Goal: Task Accomplishment & Management: Manage account settings

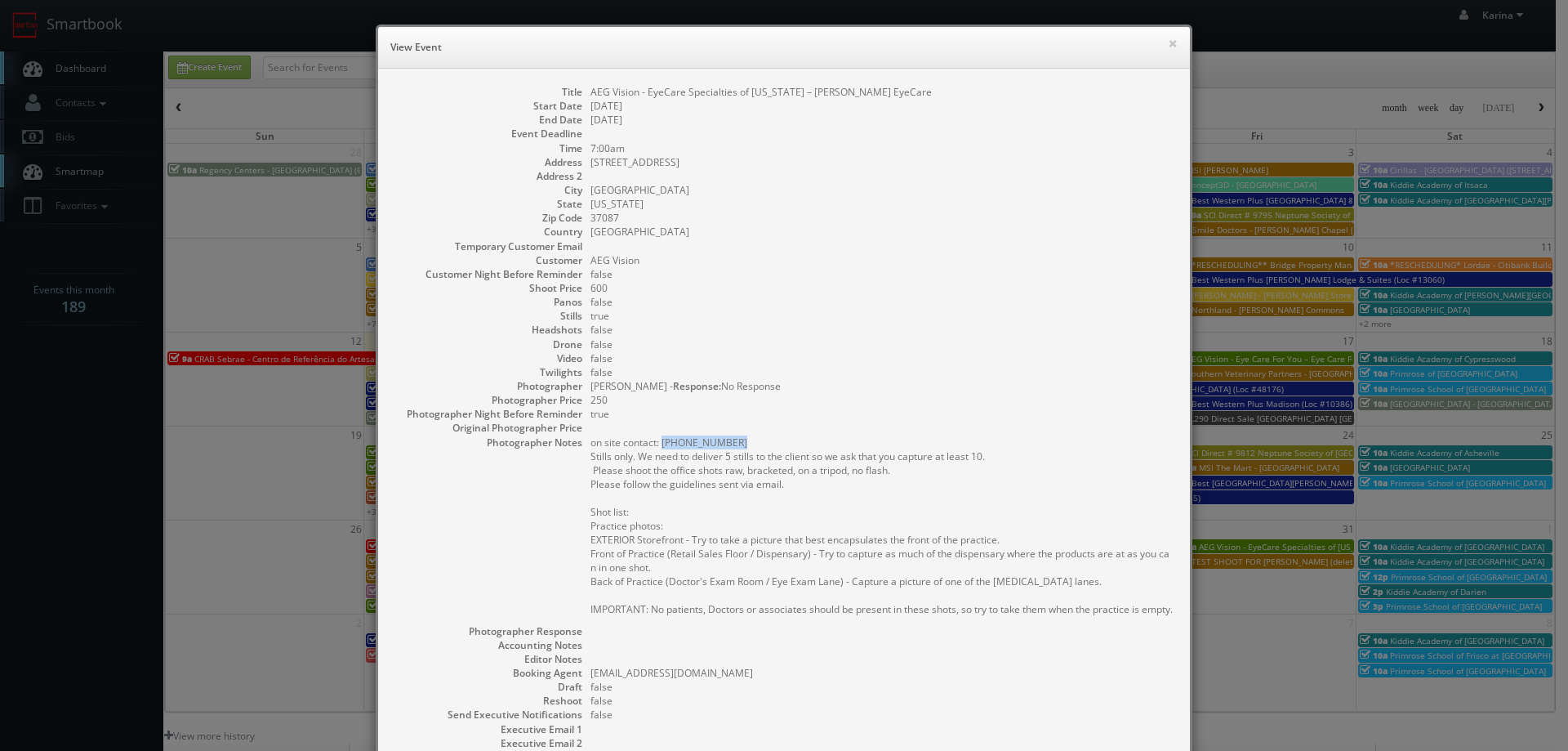
click at [796, 508] on pre "on site contact: (615) 444-9111 Stills only. We need to deliver 5 stills to the…" at bounding box center [882, 525] width 583 height 180
click at [1168, 39] on button "×" at bounding box center [1173, 43] width 10 height 12
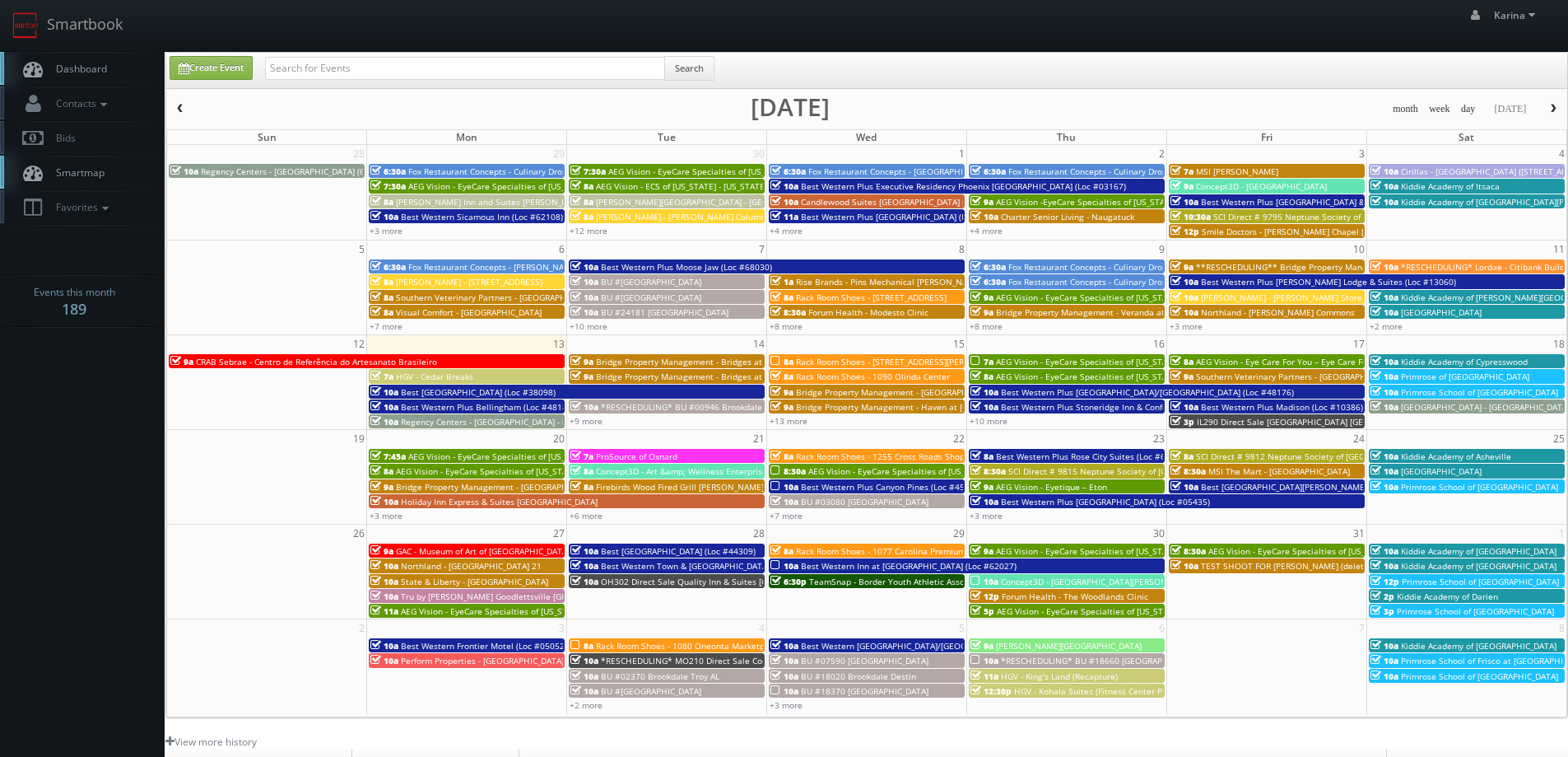
click at [66, 66] on span "Dashboard" at bounding box center [77, 68] width 59 height 14
click at [1033, 597] on span "Forum Health - The Woodlands Clinic" at bounding box center [1075, 596] width 146 height 12
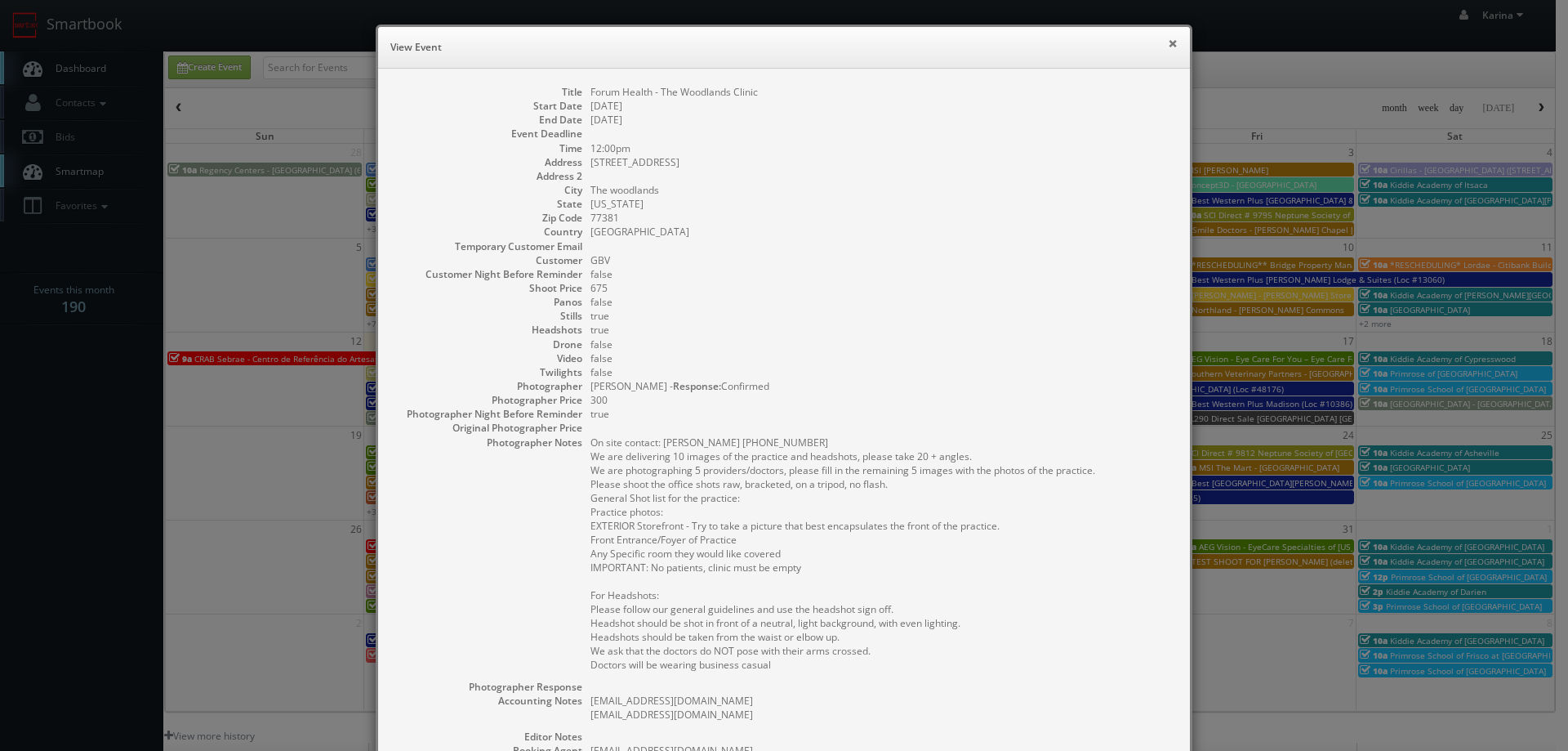
click at [1168, 44] on button "×" at bounding box center [1173, 43] width 10 height 12
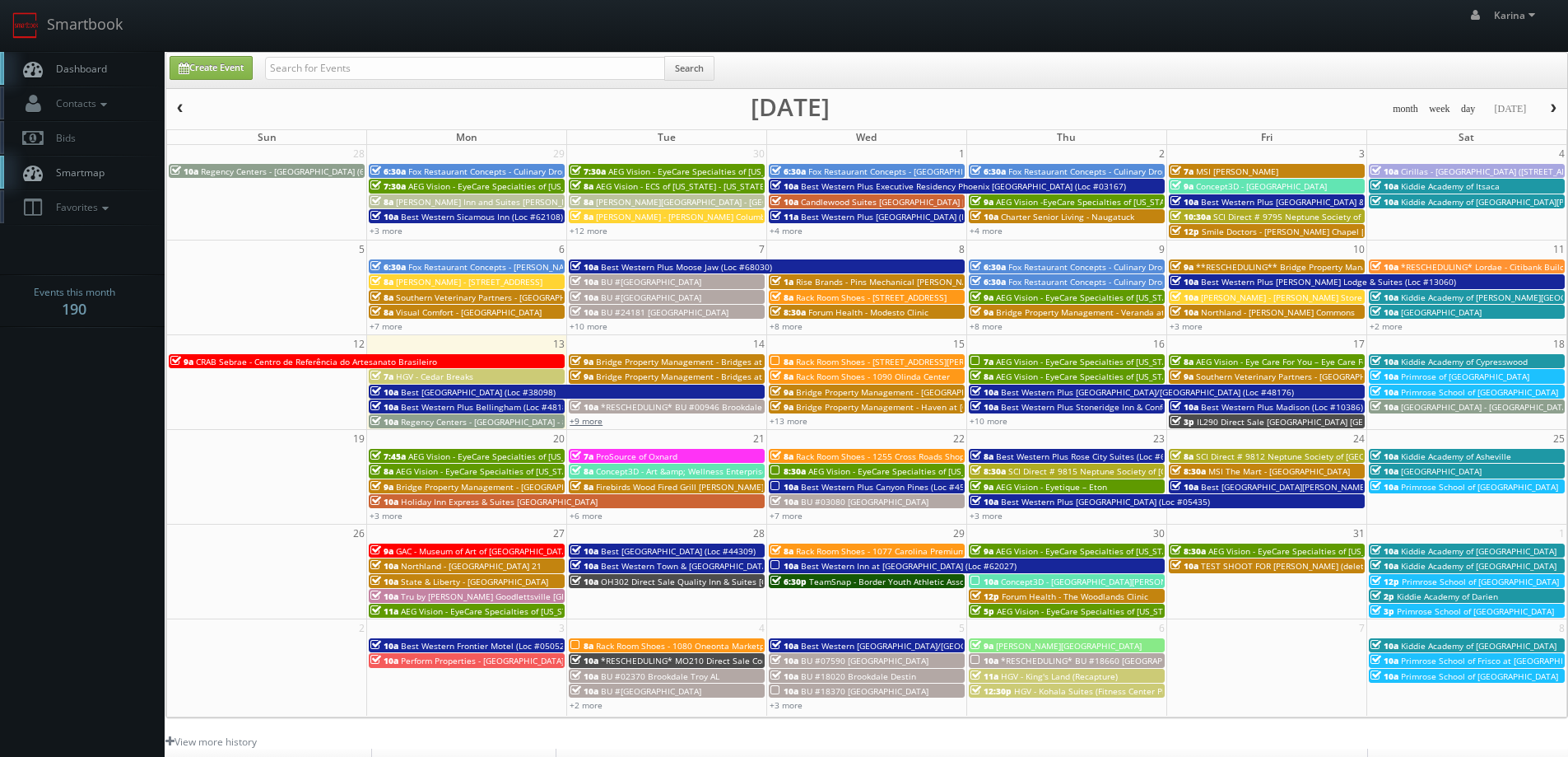
click at [582, 420] on link "+9 more" at bounding box center [586, 421] width 33 height 12
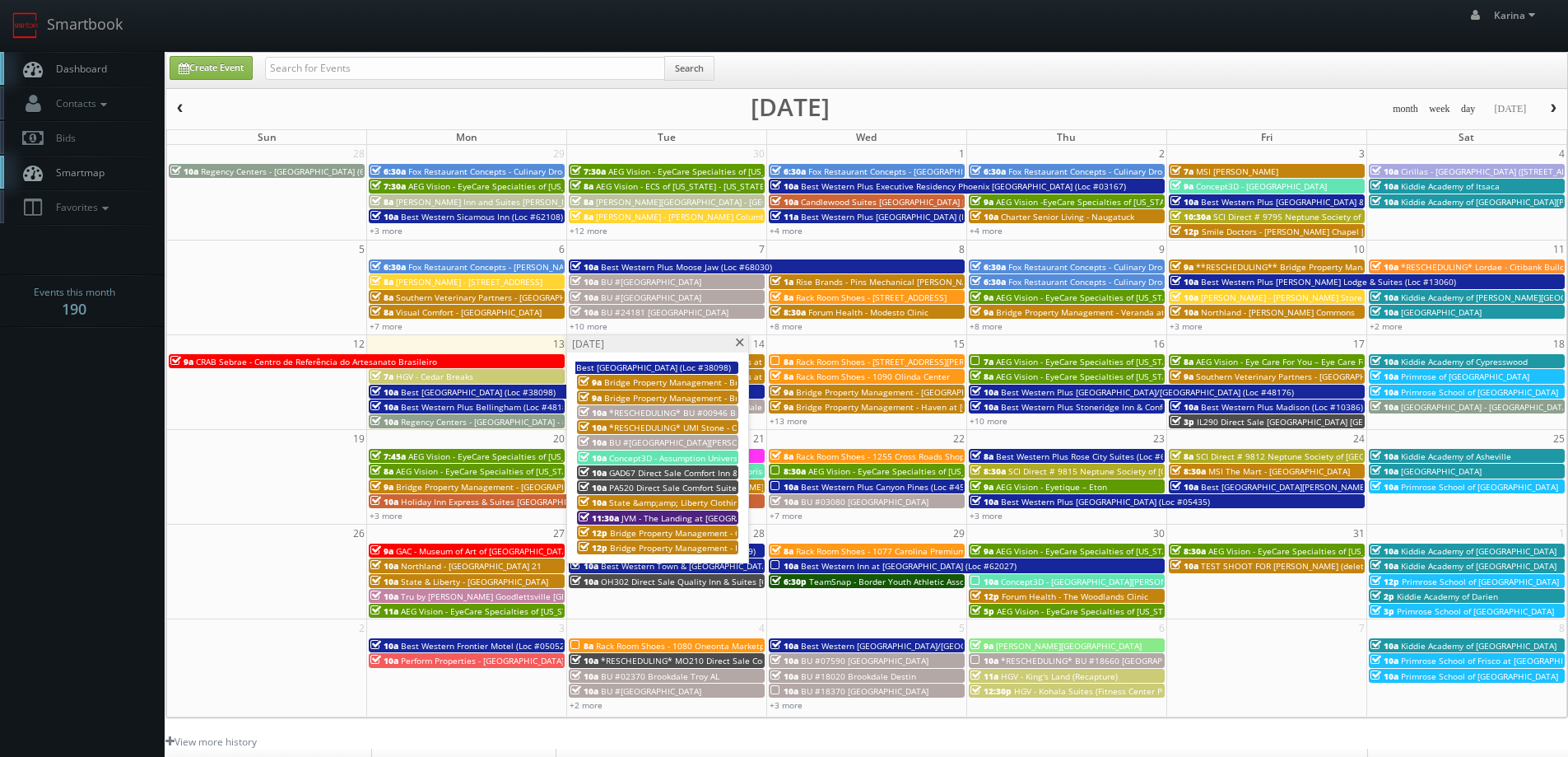
click at [737, 343] on span at bounding box center [740, 343] width 11 height 9
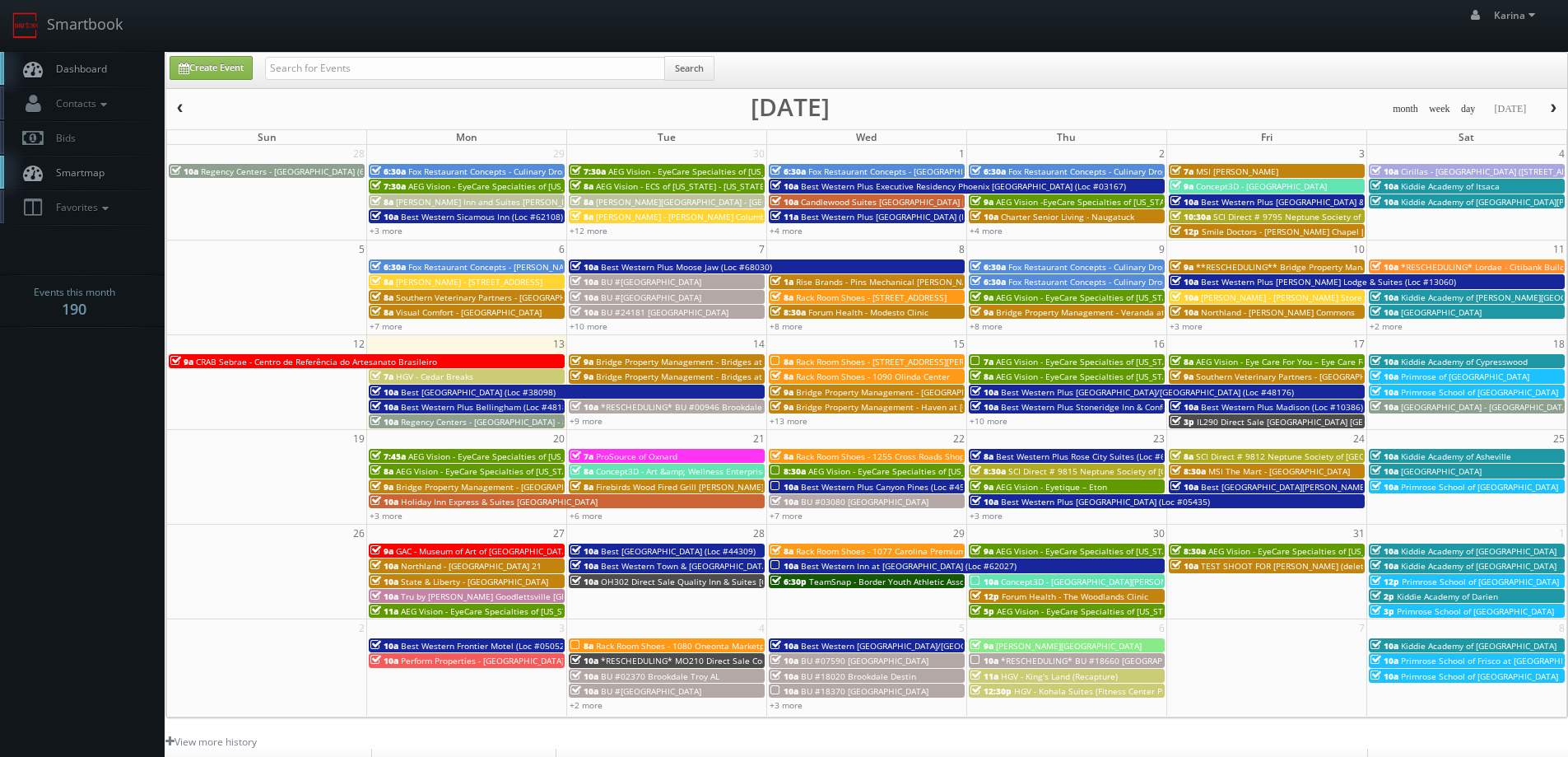
click at [80, 72] on span "Dashboard" at bounding box center [77, 68] width 59 height 14
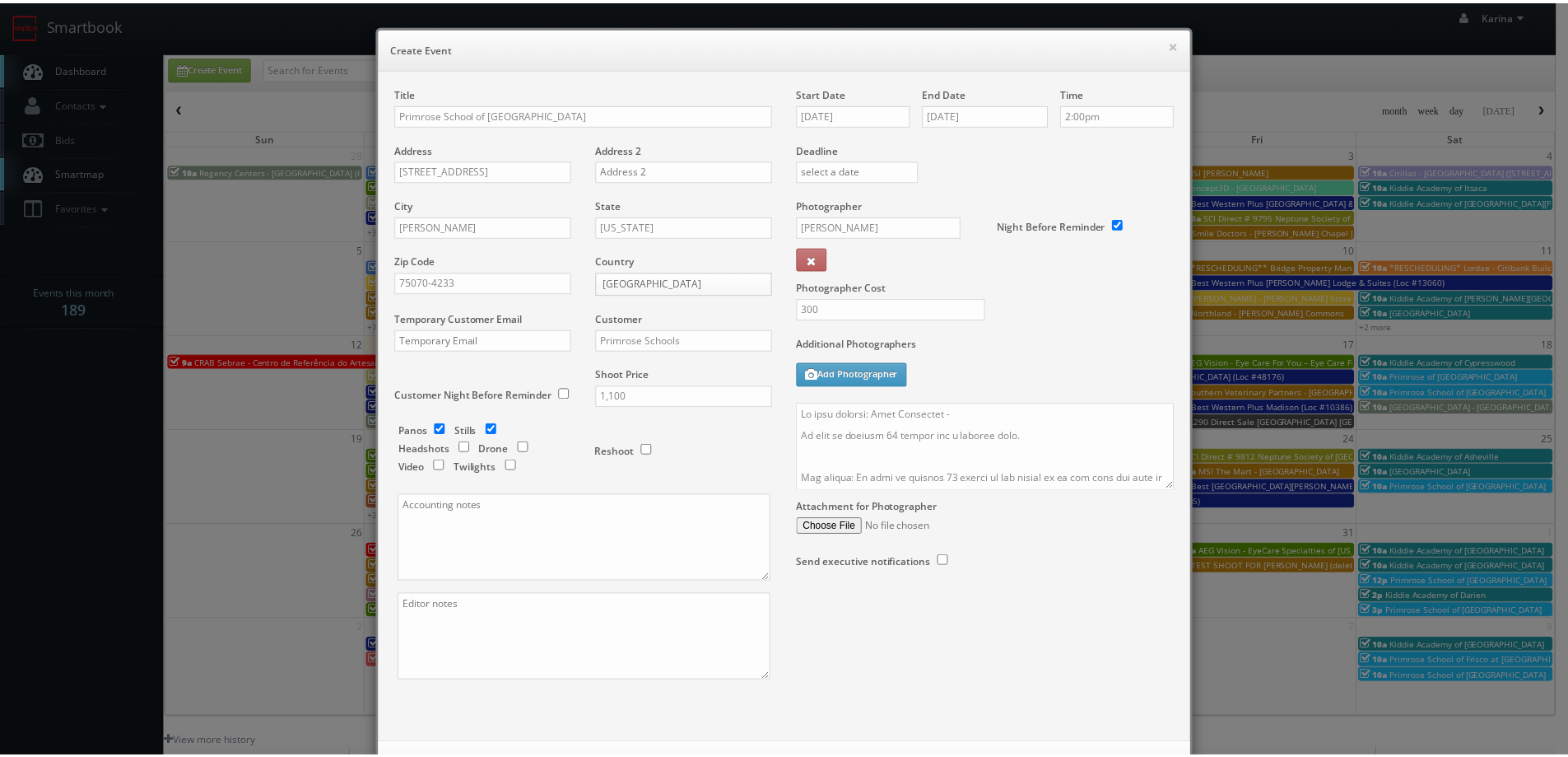
scroll to position [71, 0]
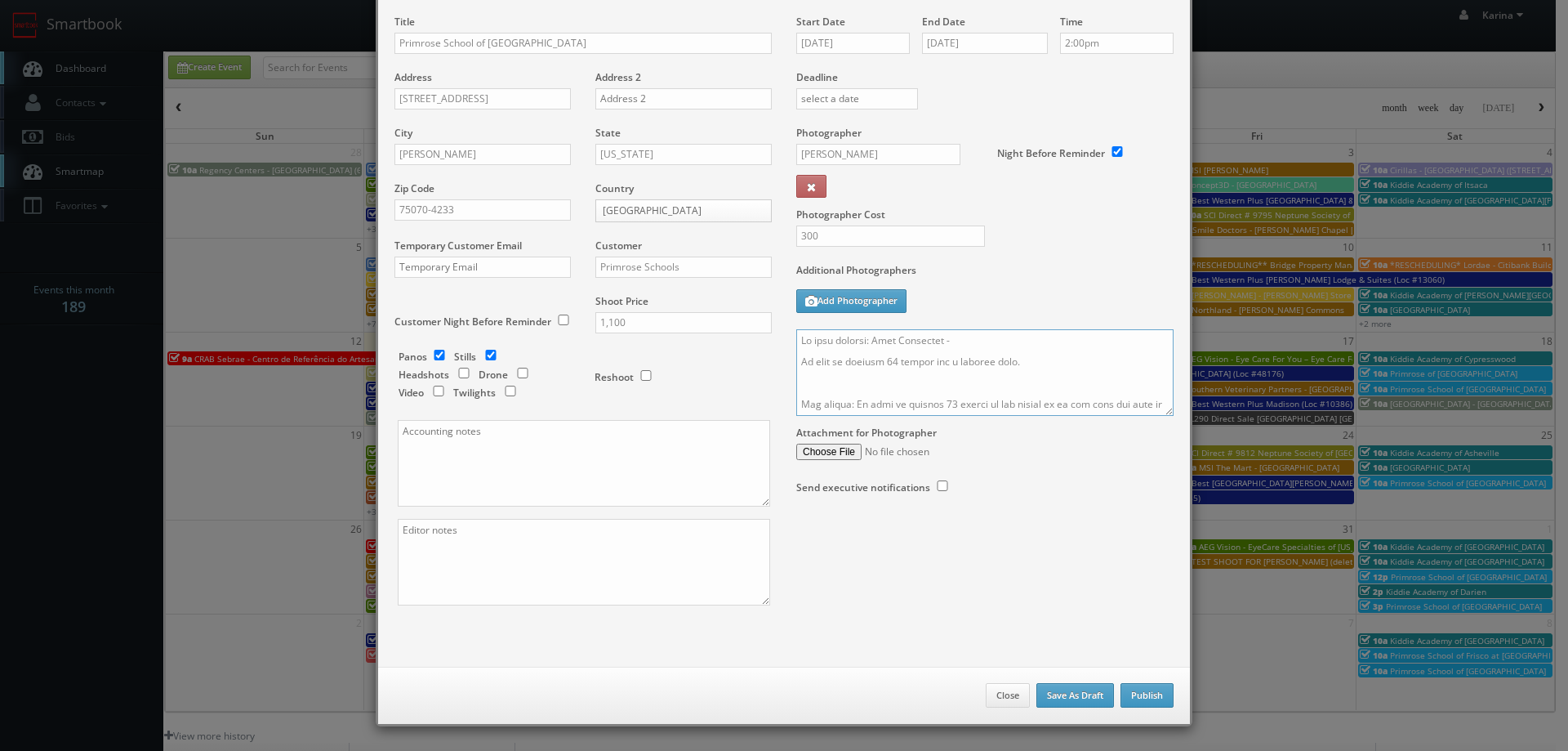
paste textarea "469-705-8565"
type textarea "On site contact: Lily Hernandez - 469-705-8565 We need to deliver 10 stills and…"
click at [1141, 695] on button "Publish" at bounding box center [1147, 695] width 53 height 24
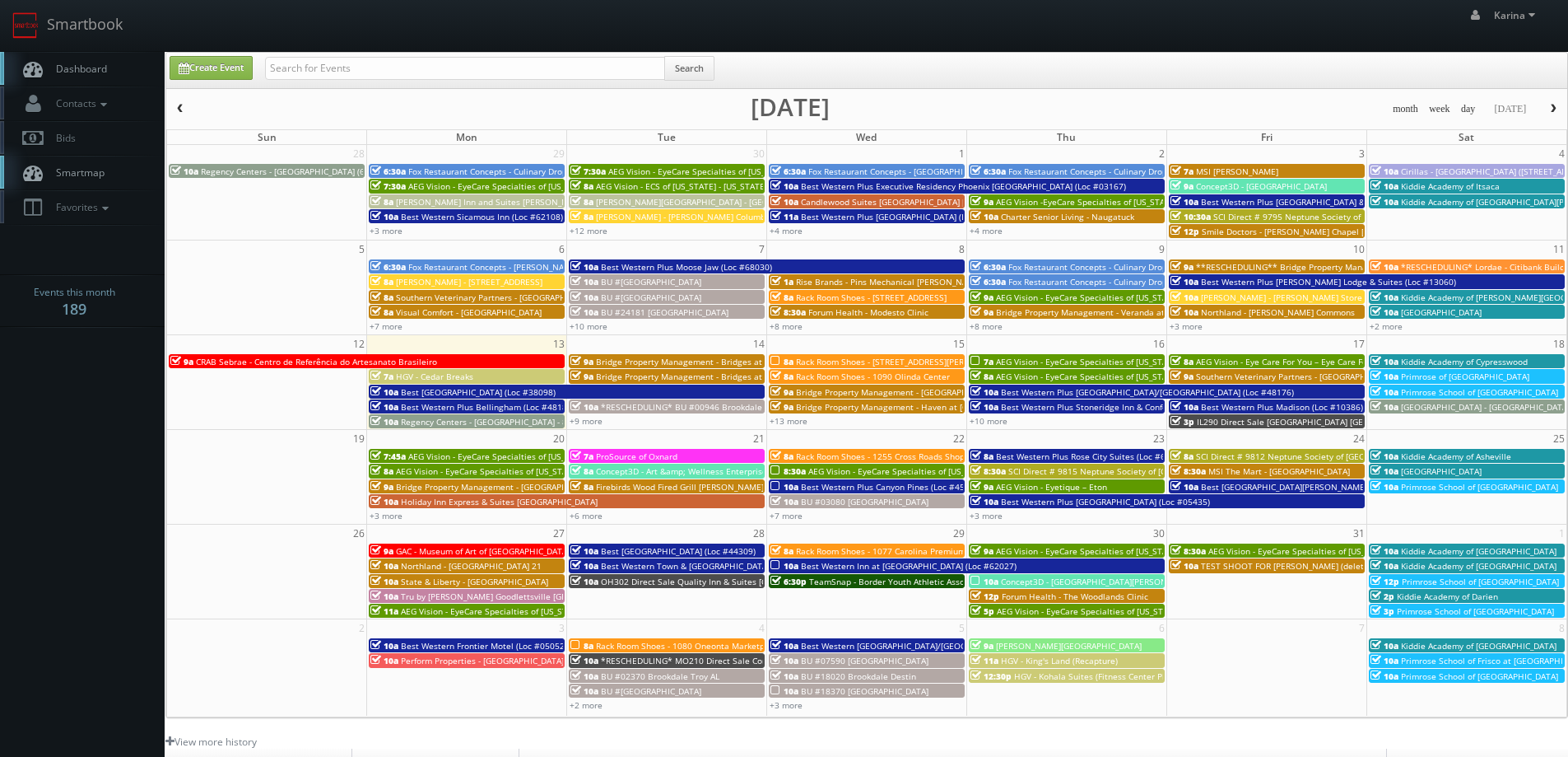
click at [84, 68] on span "Dashboard" at bounding box center [77, 68] width 59 height 14
click at [486, 410] on span "Best Western Plus Bellingham (Loc #48188)" at bounding box center [487, 407] width 173 height 12
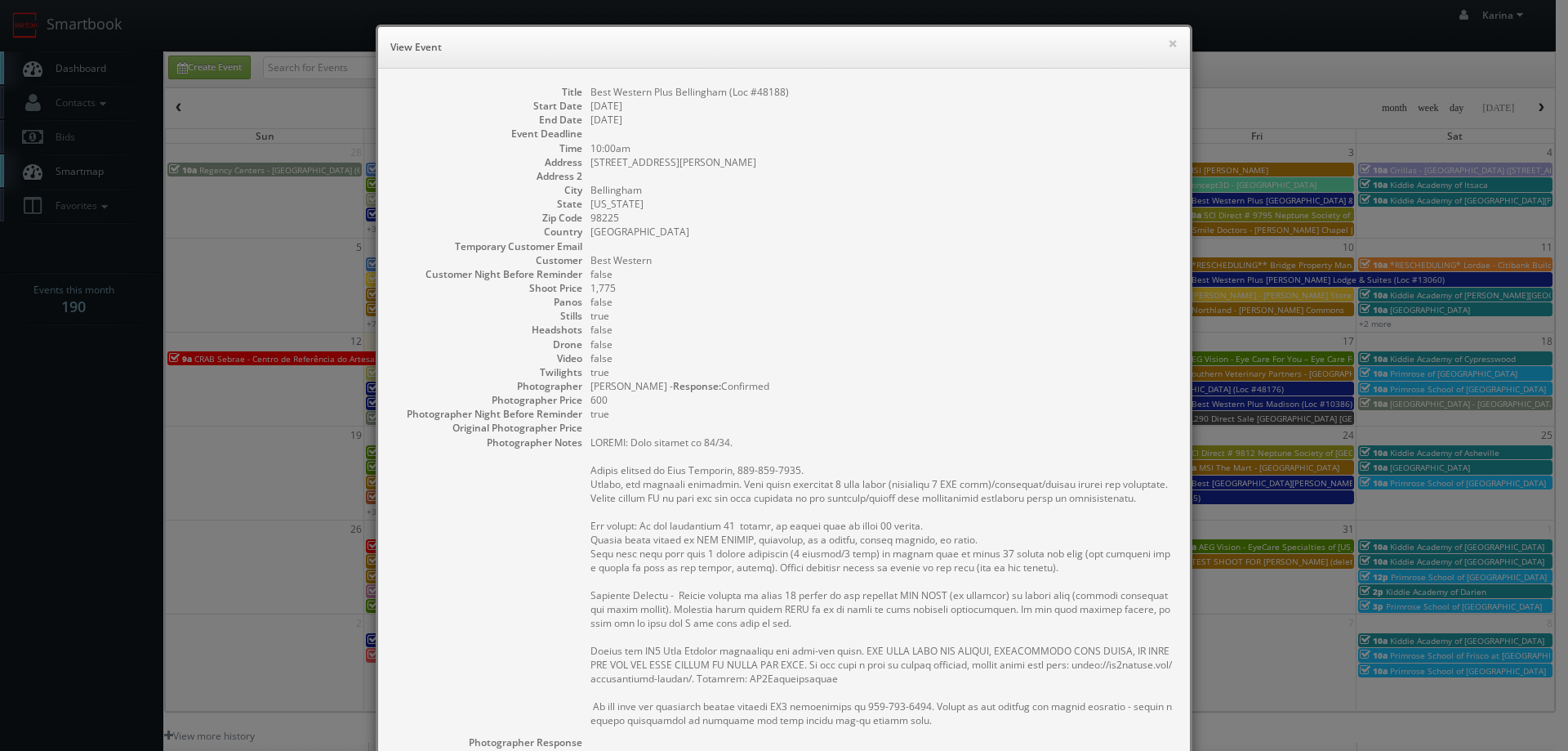
click at [1173, 39] on div "× View Event" at bounding box center [784, 48] width 812 height 42
click at [1168, 41] on button "×" at bounding box center [1173, 43] width 10 height 12
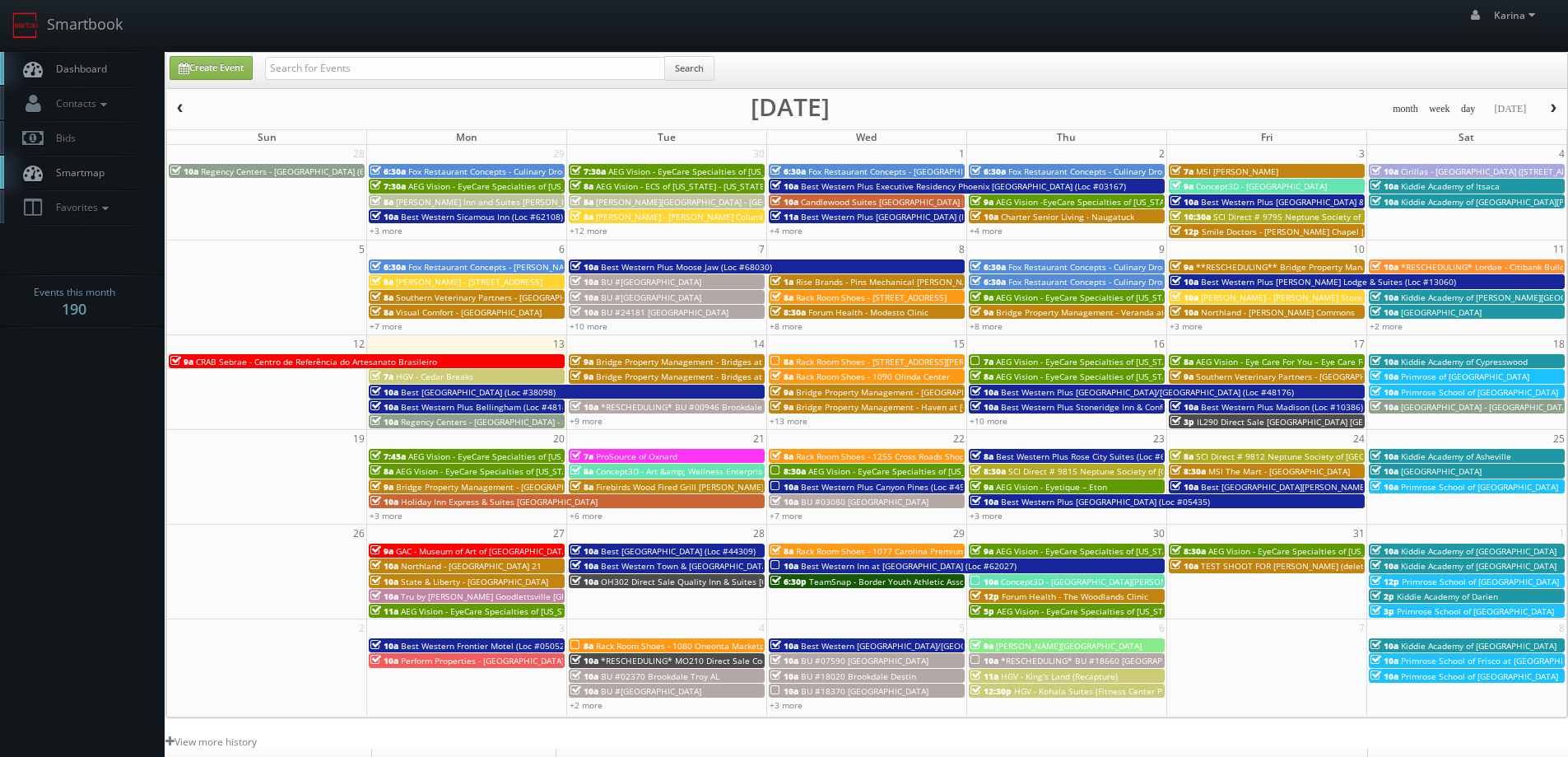
click at [470, 391] on span "Best [GEOGRAPHIC_DATA] (Loc #38098)" at bounding box center [478, 392] width 155 height 12
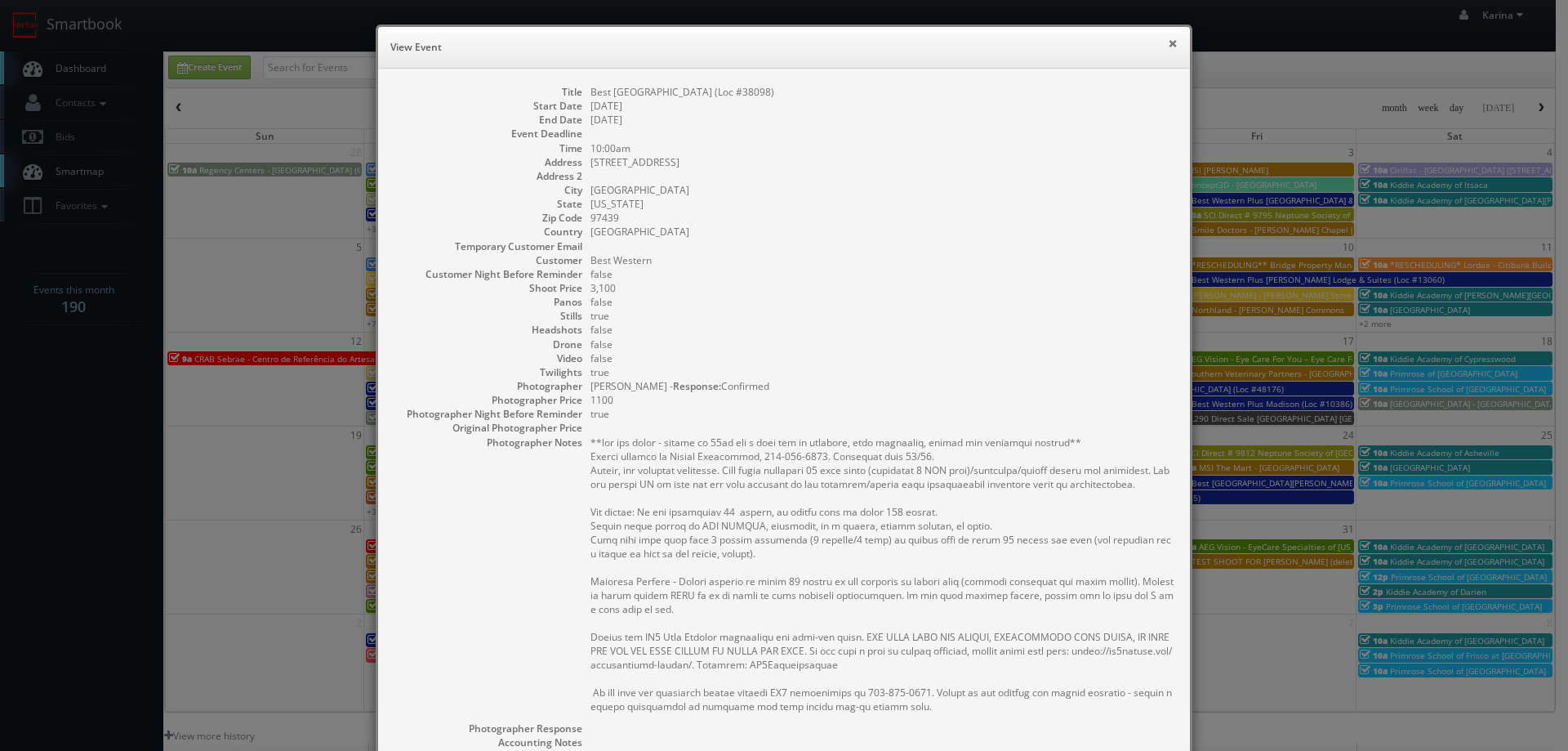
click at [1168, 43] on button "×" at bounding box center [1173, 43] width 10 height 12
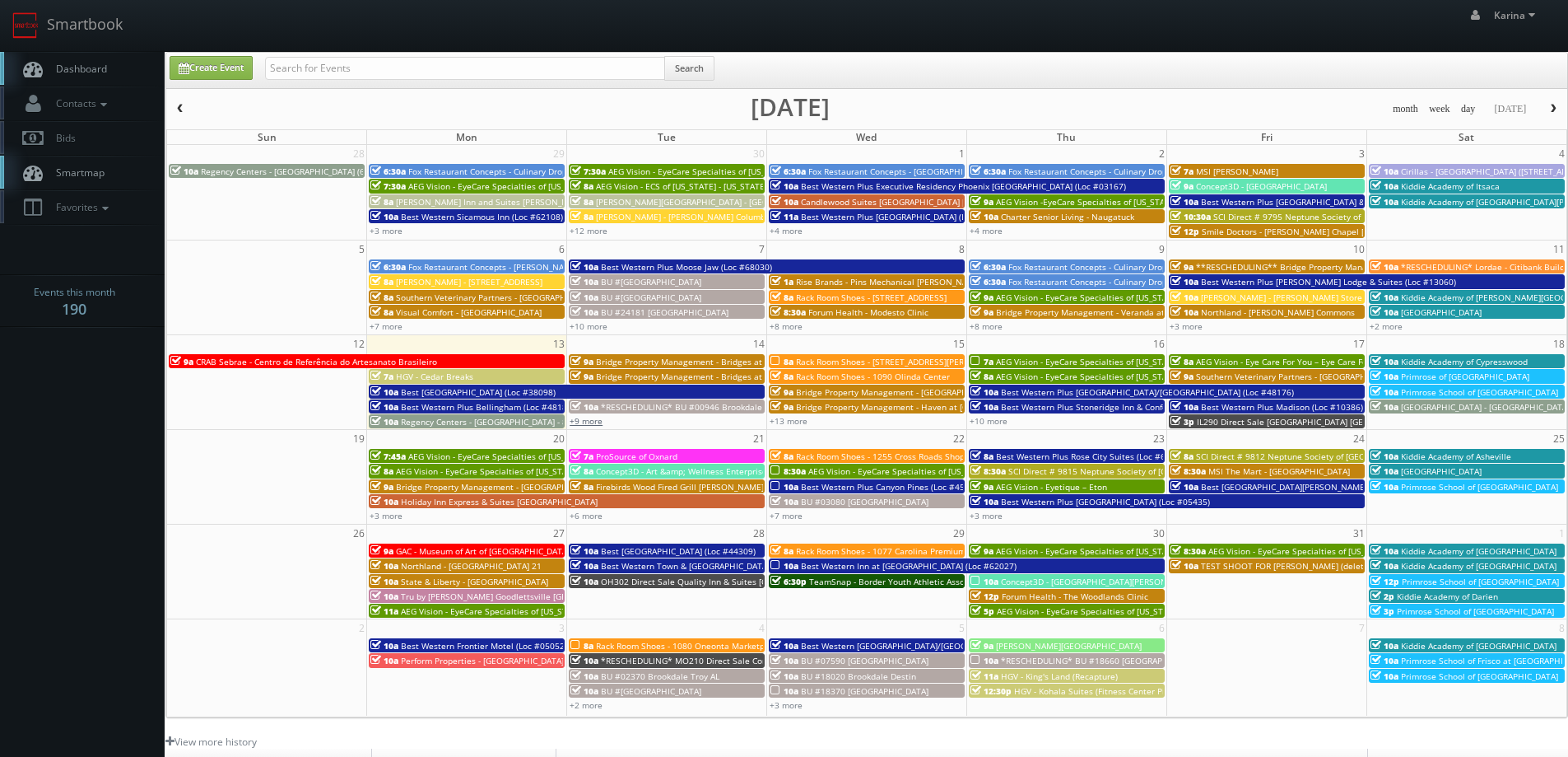
click at [596, 421] on link "+9 more" at bounding box center [586, 421] width 33 height 12
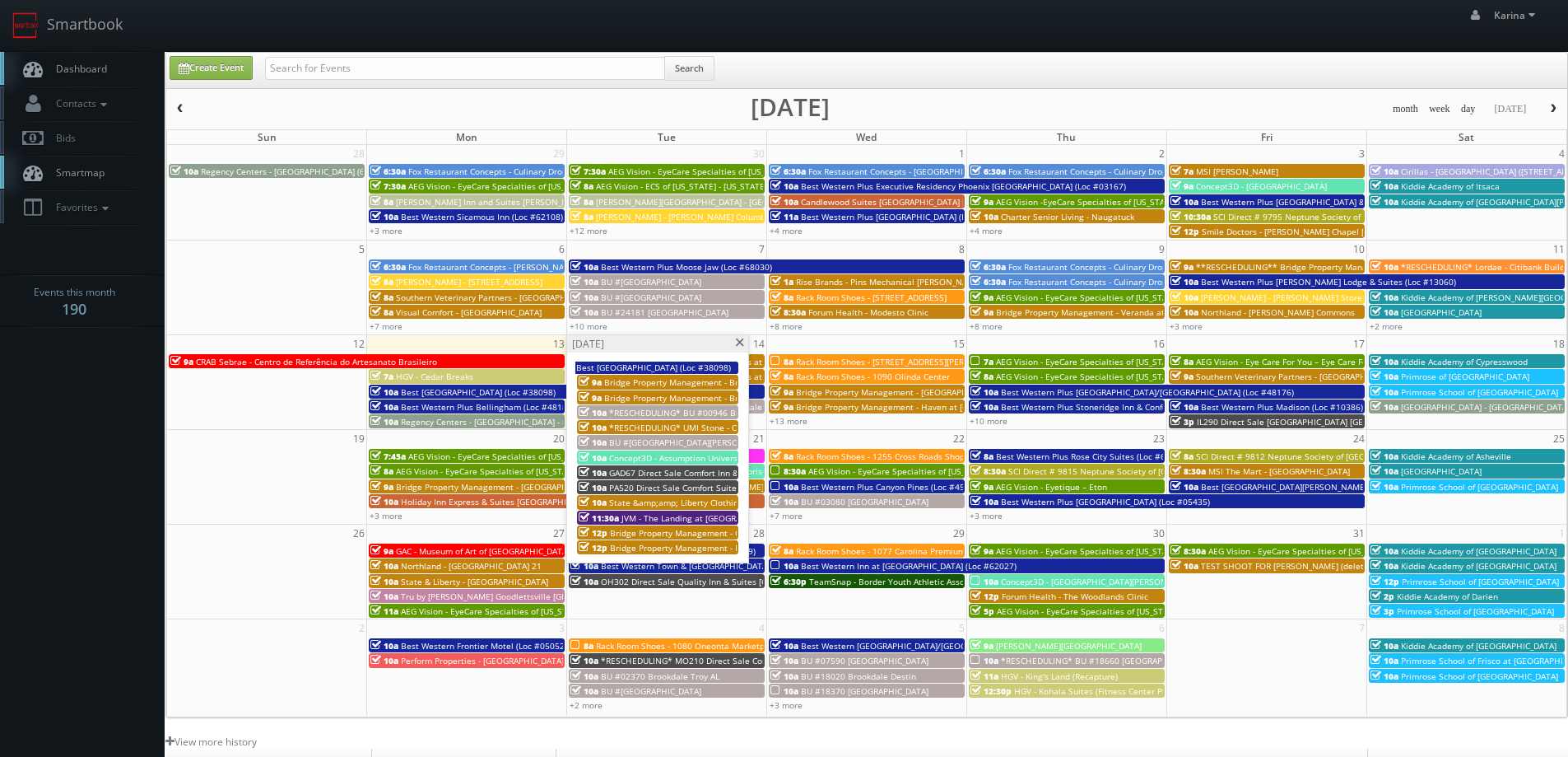
click at [694, 441] on span "BU #24539 Brookdale Hartwell" at bounding box center [692, 442] width 166 height 12
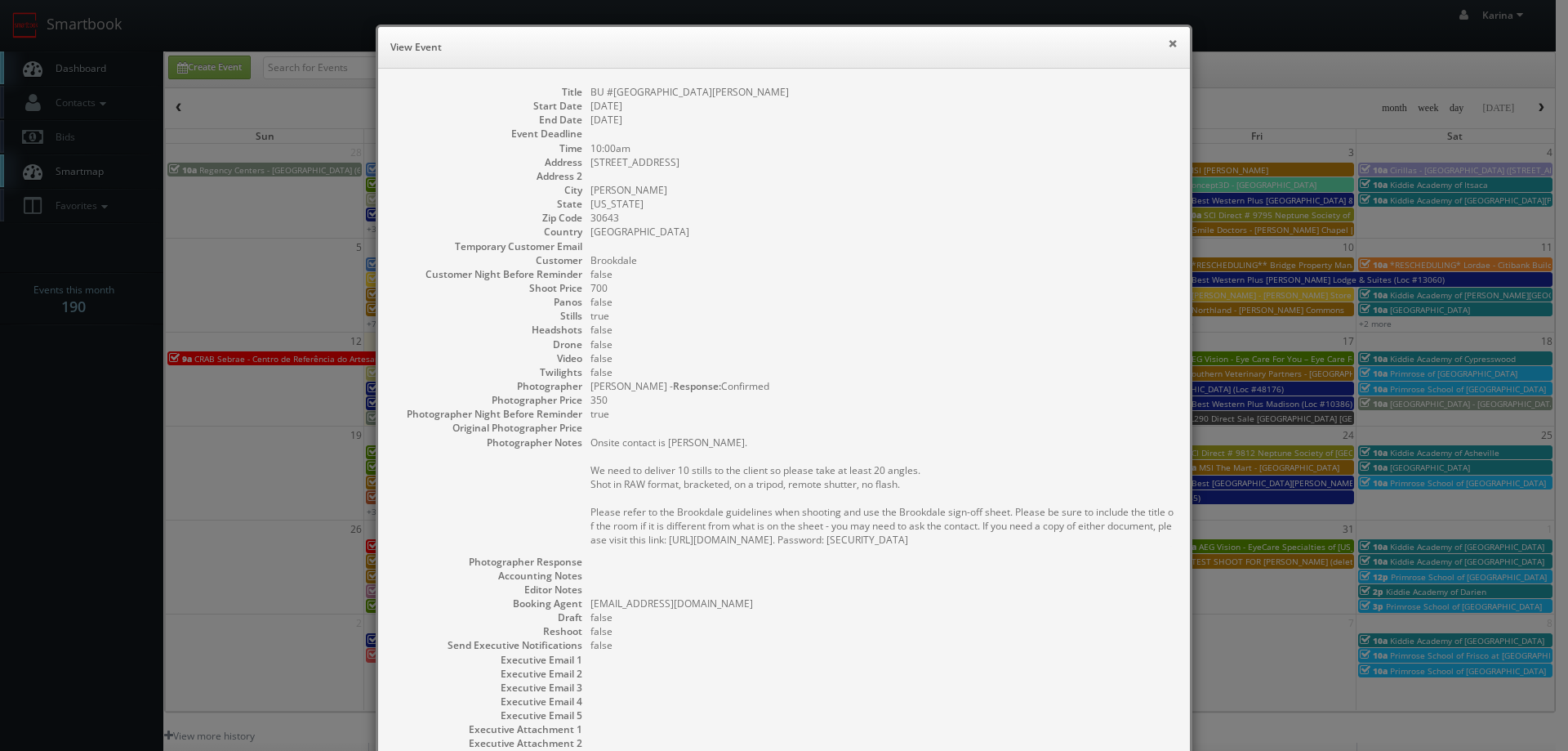
click at [1168, 41] on button "×" at bounding box center [1173, 43] width 10 height 12
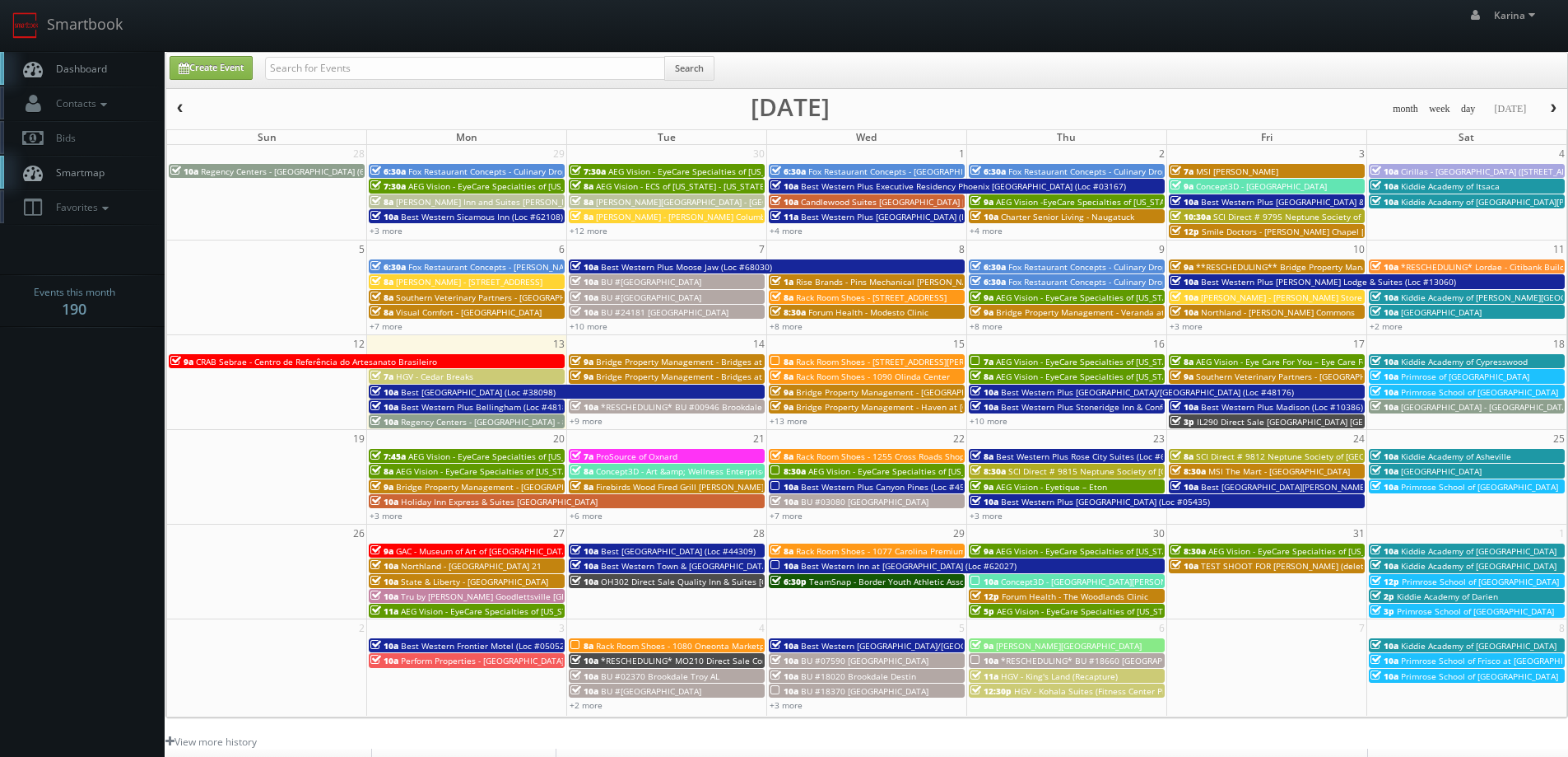
click at [644, 402] on span "*RESCHEDULING* BU #00946 Brookdale Skyline" at bounding box center [697, 407] width 192 height 12
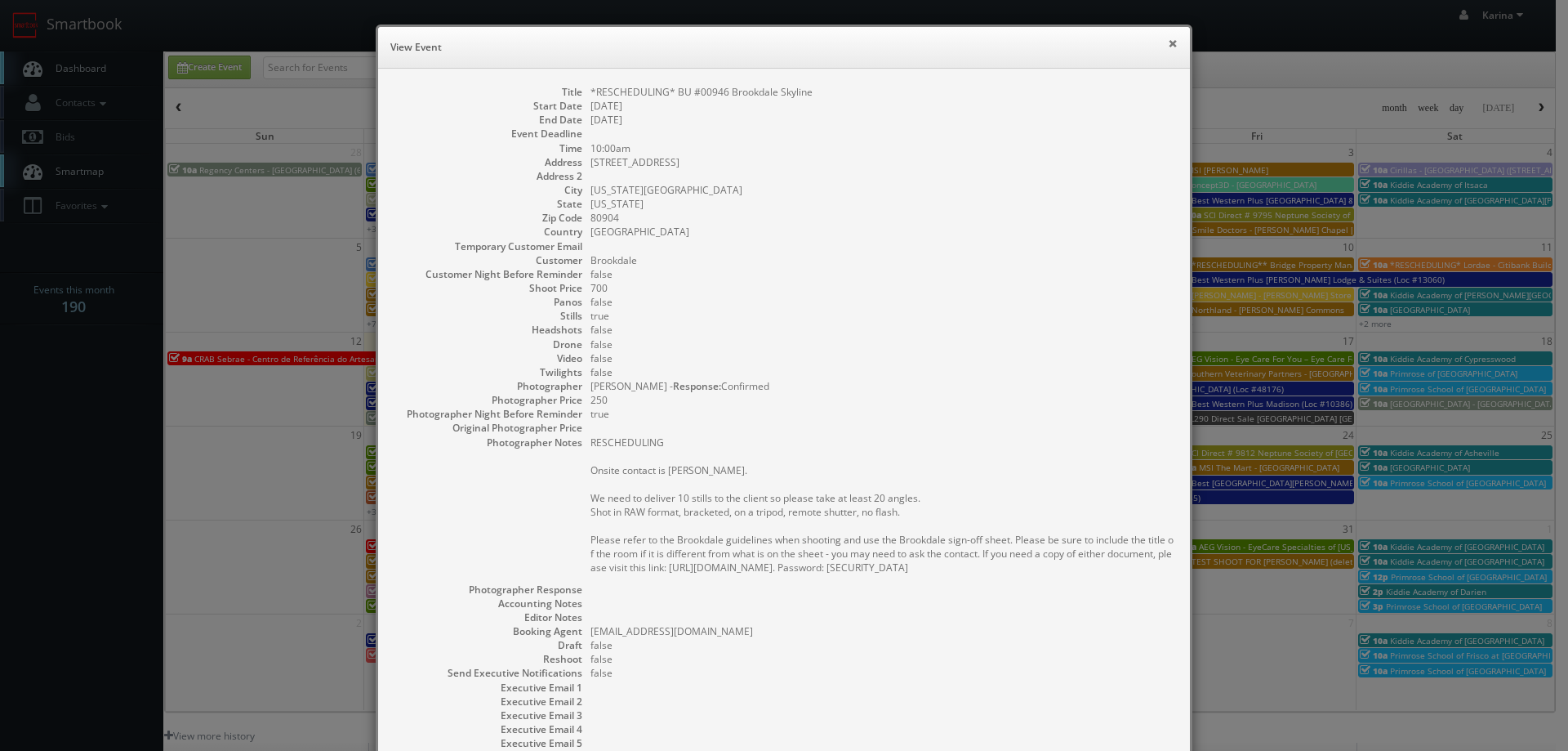
click at [1168, 42] on button "×" at bounding box center [1173, 43] width 10 height 12
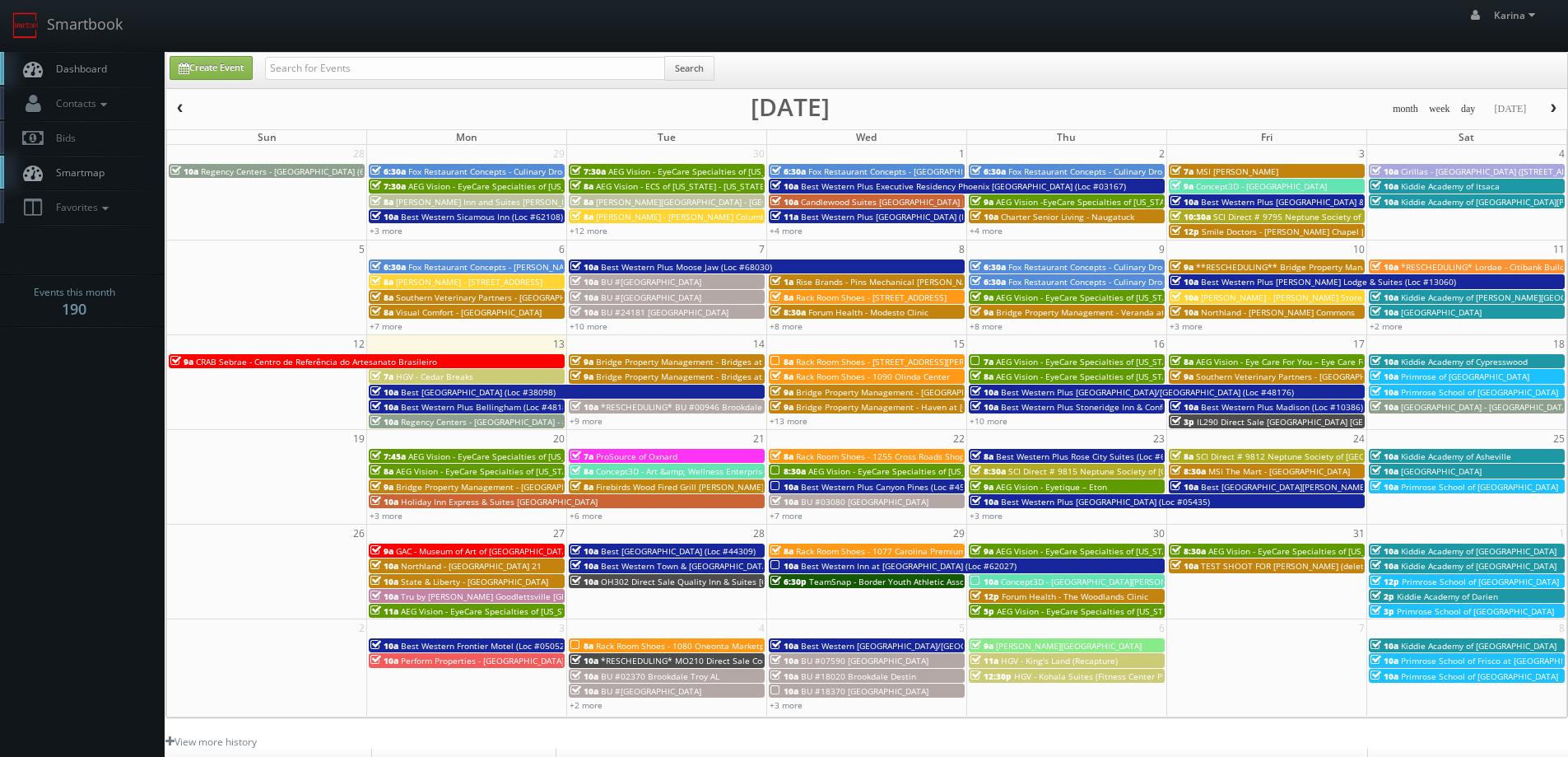
click at [1554, 109] on span "button" at bounding box center [1554, 109] width 12 height 10
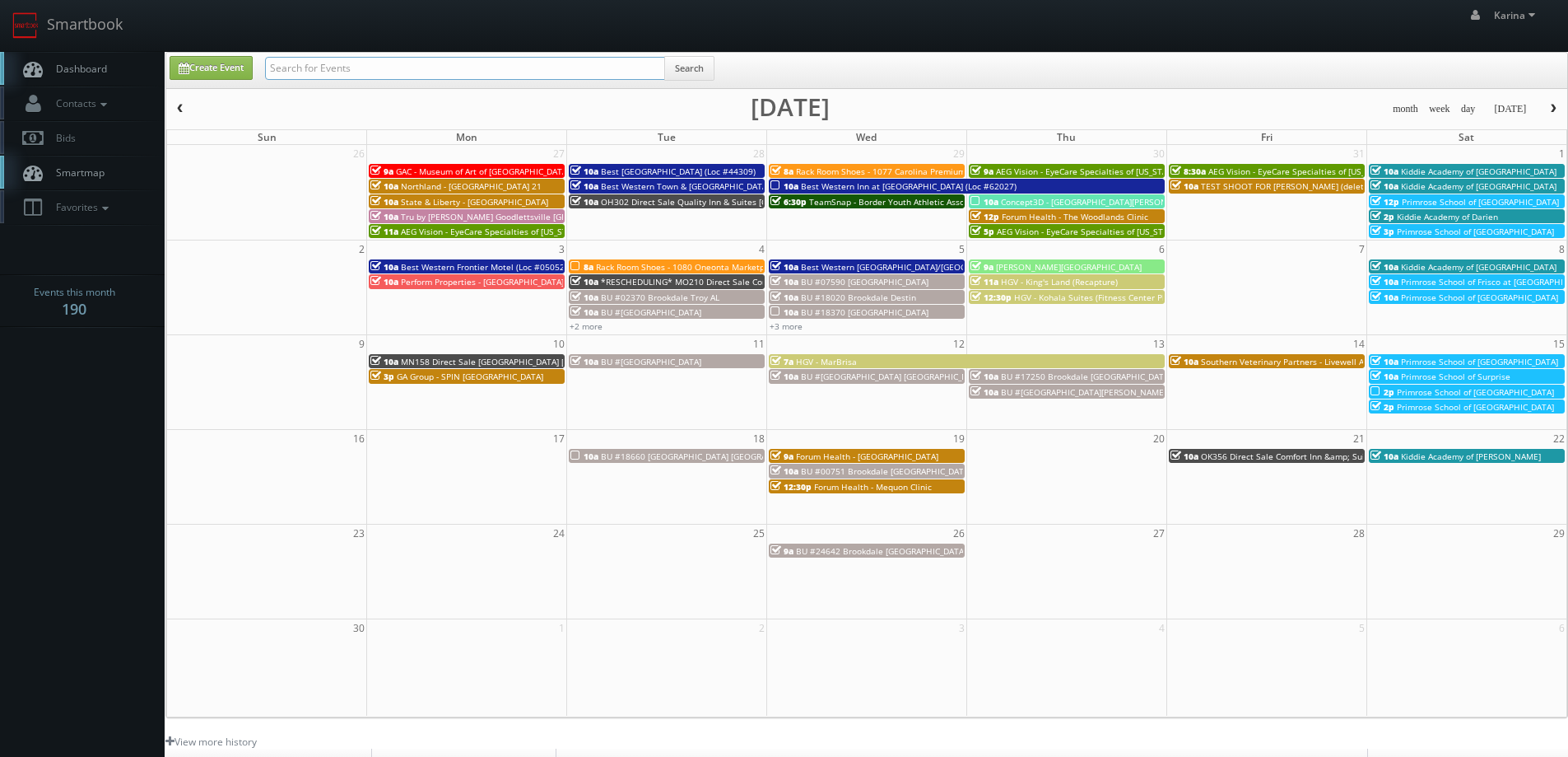
click at [332, 57] on input "text" at bounding box center [465, 67] width 400 height 23
type input "cali"
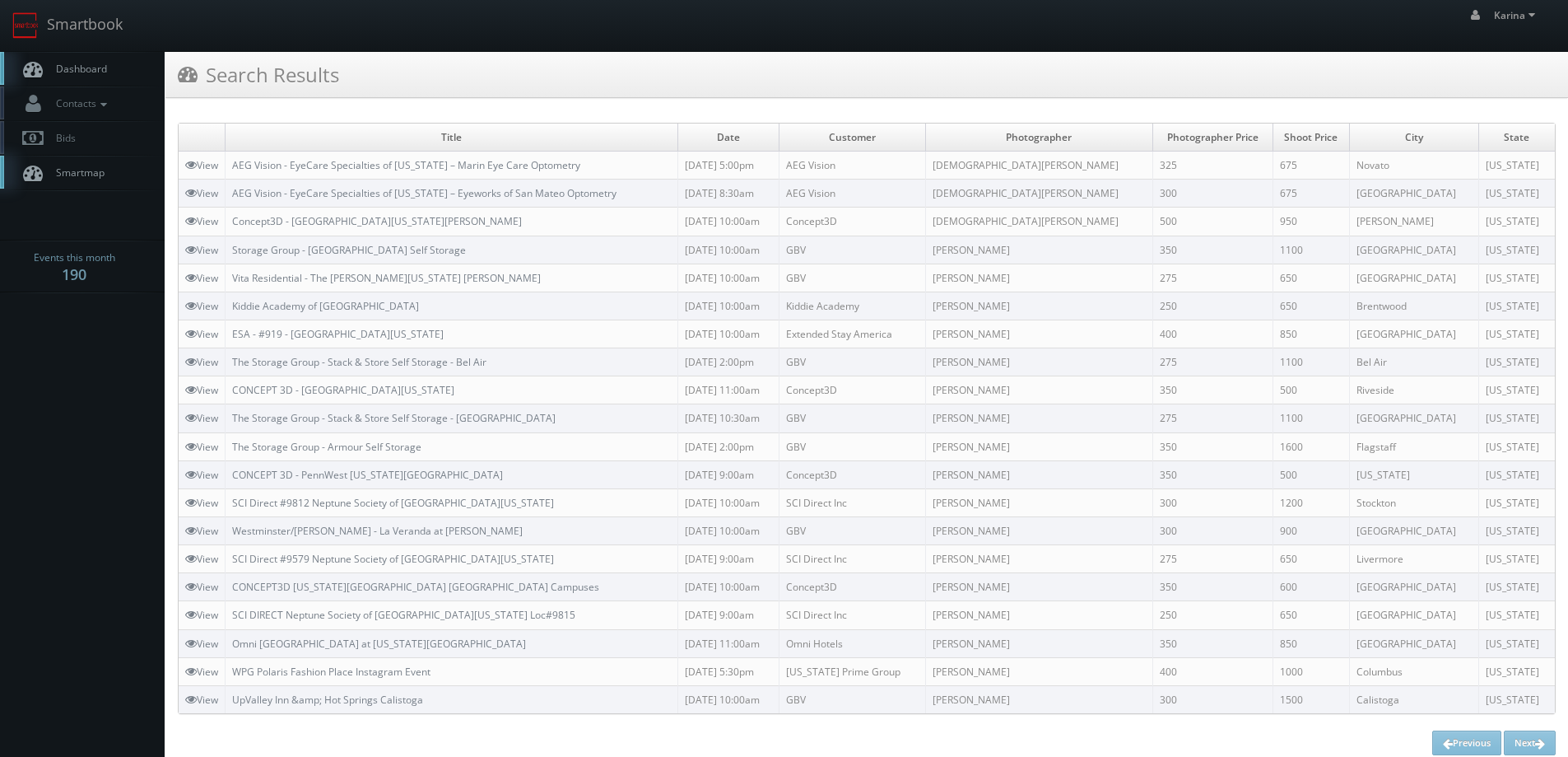
click at [86, 76] on link "Dashboard" at bounding box center [82, 69] width 165 height 34
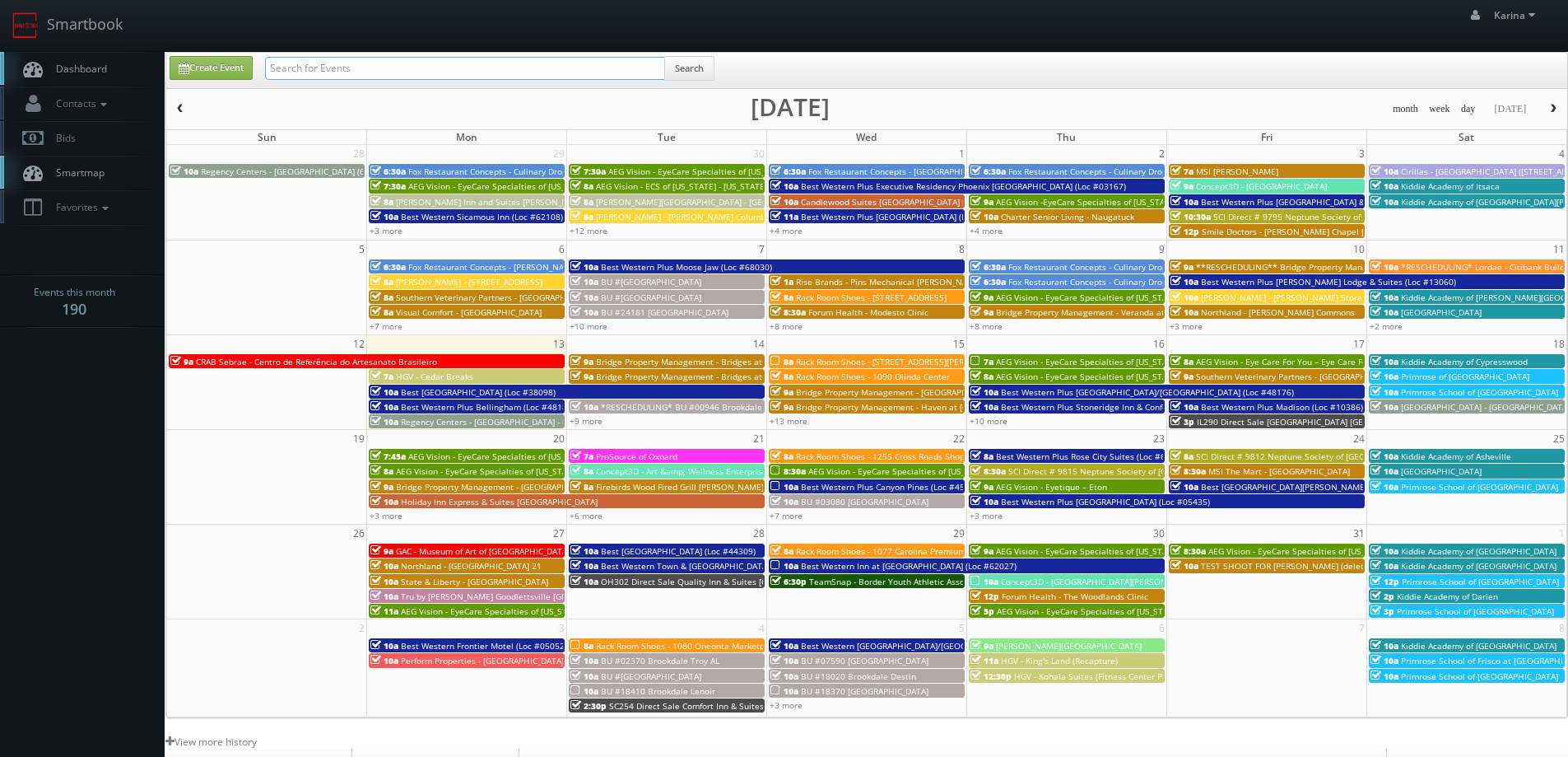
click at [297, 67] on input "text" at bounding box center [465, 67] width 400 height 23
type input "ga group"
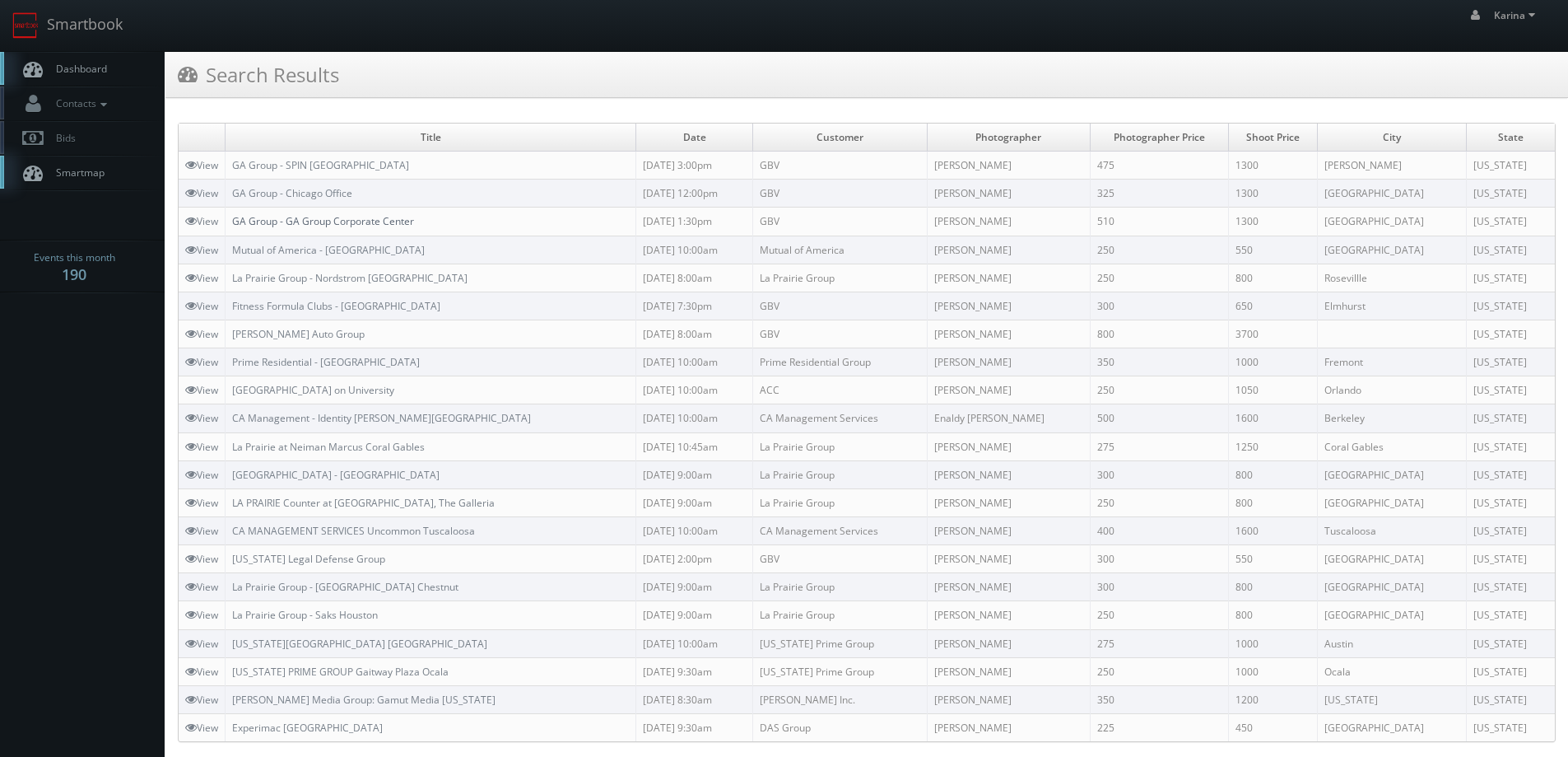
click at [332, 220] on link "GA Group - GA Group Corporate Center" at bounding box center [323, 221] width 182 height 14
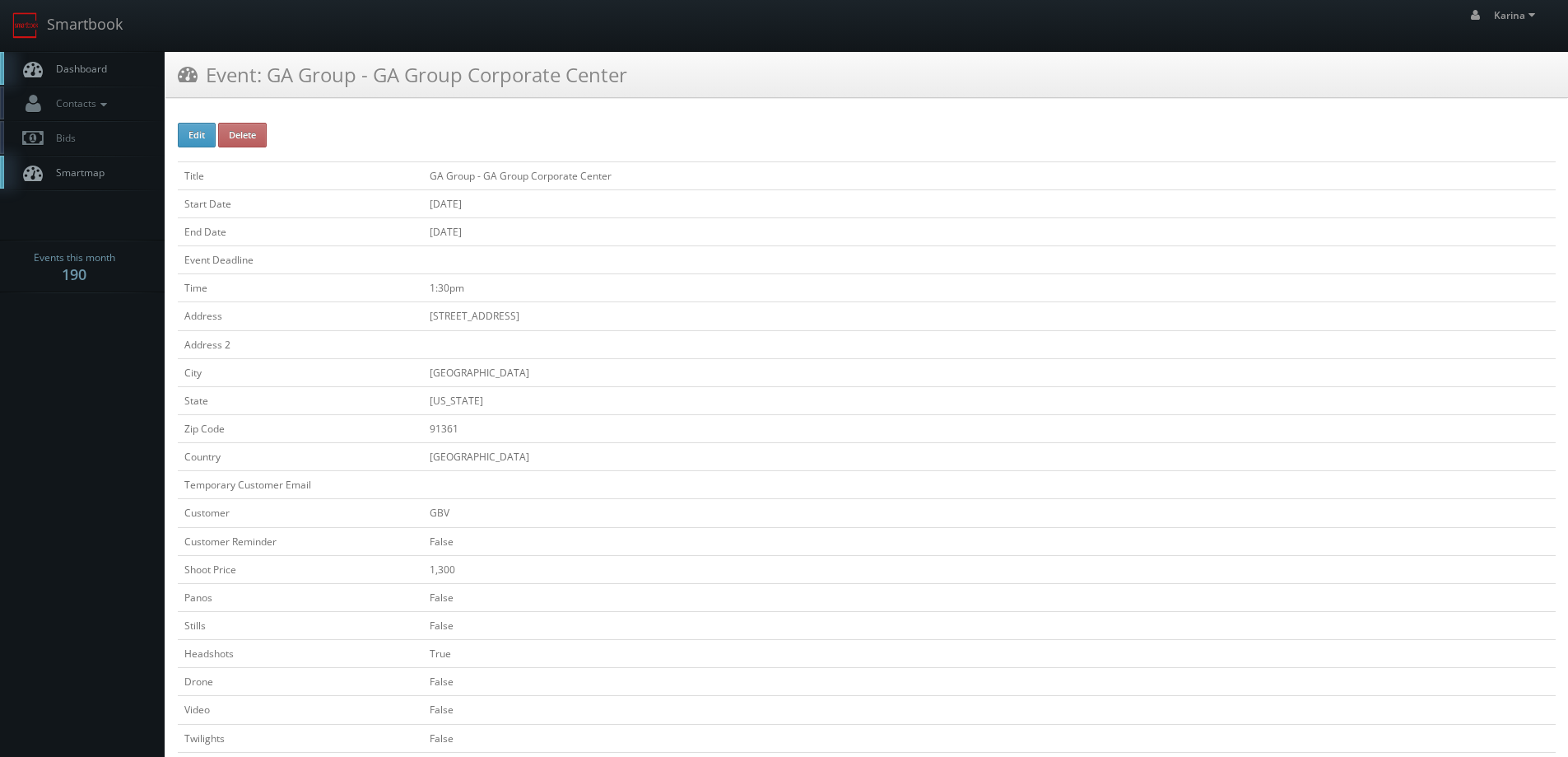
click at [80, 72] on span "Dashboard" at bounding box center [77, 68] width 59 height 14
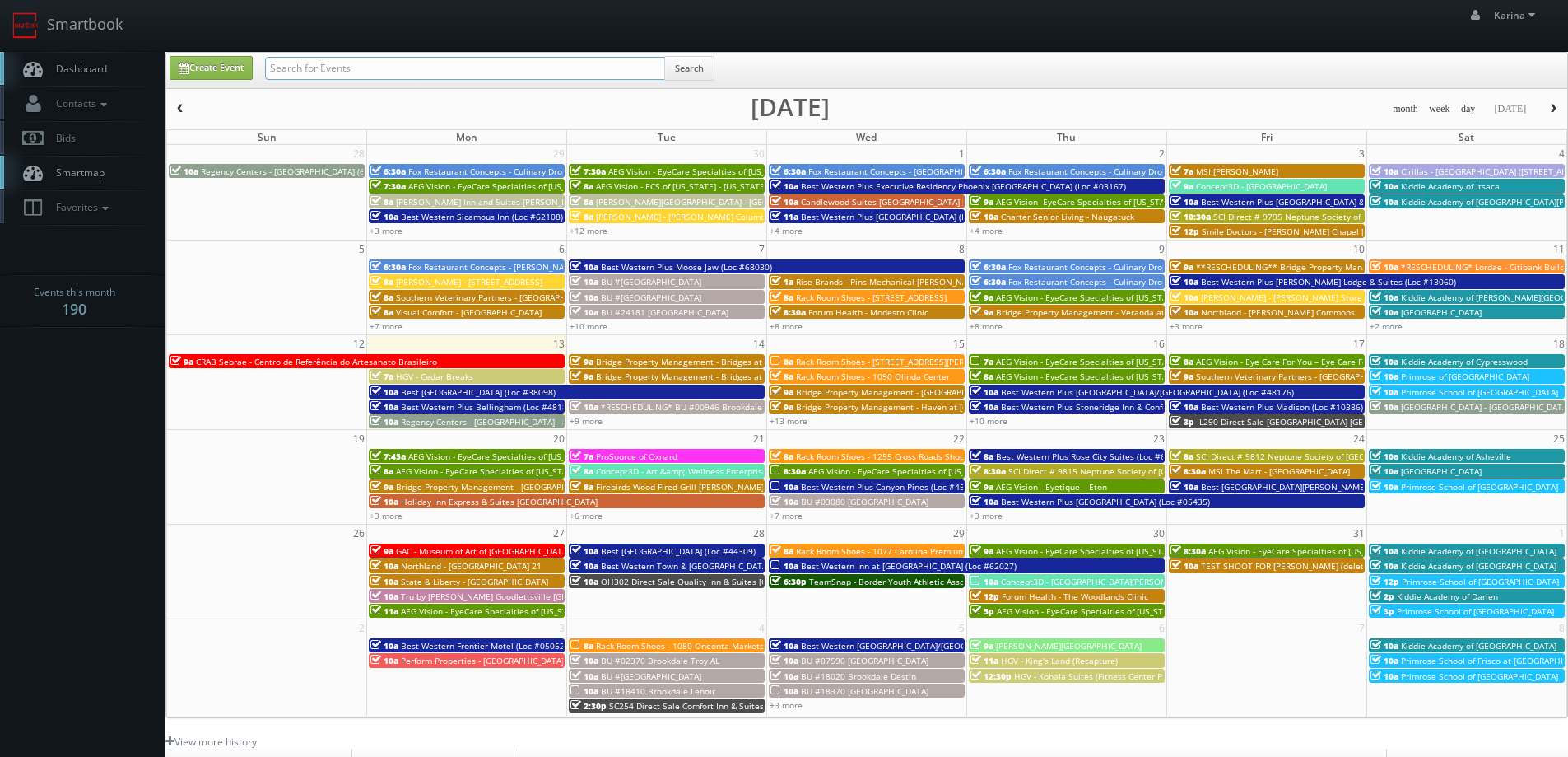
click at [301, 64] on input "text" at bounding box center [465, 67] width 400 height 23
type input "modesto"
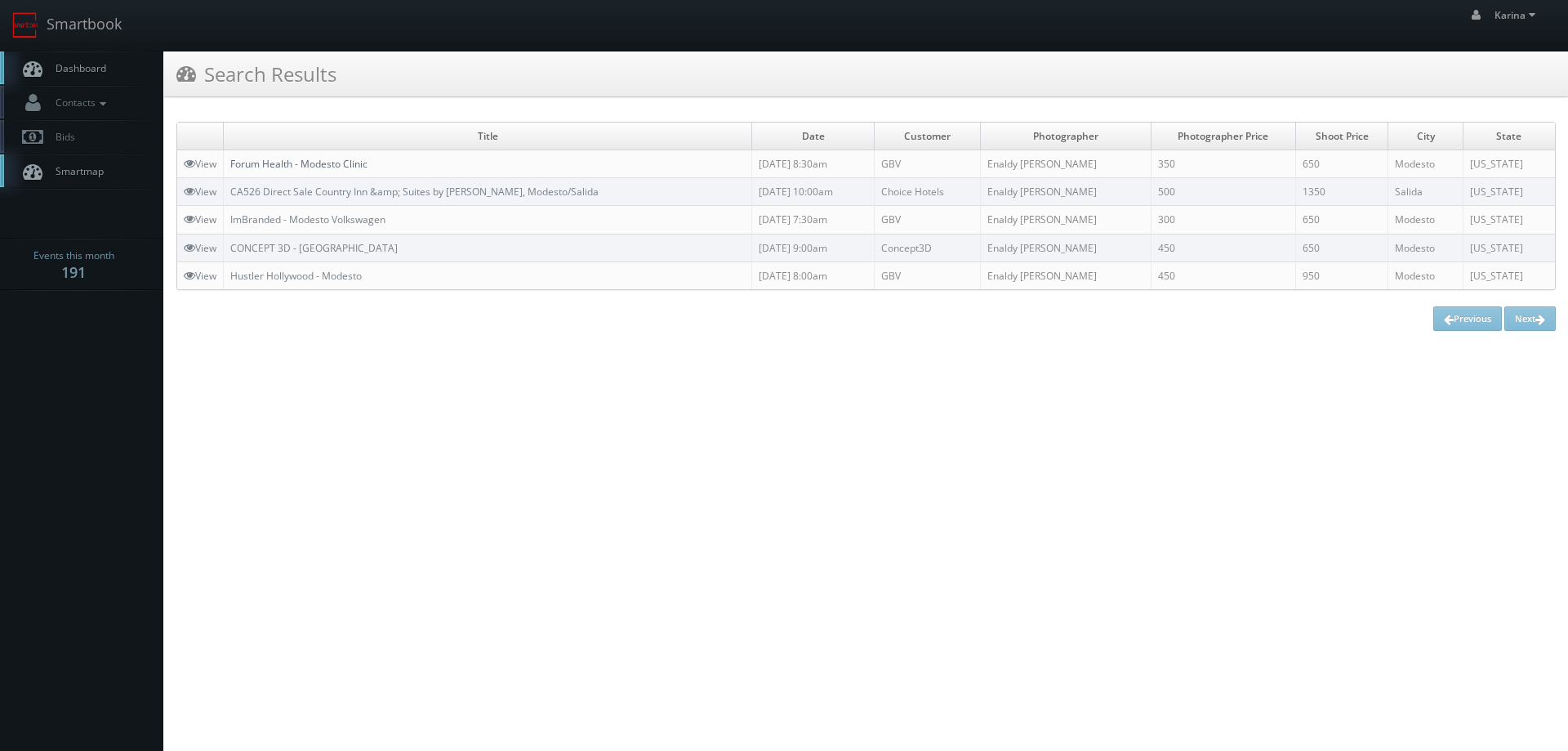
click at [312, 165] on link "Forum Health - Modesto Clinic" at bounding box center [299, 164] width 137 height 14
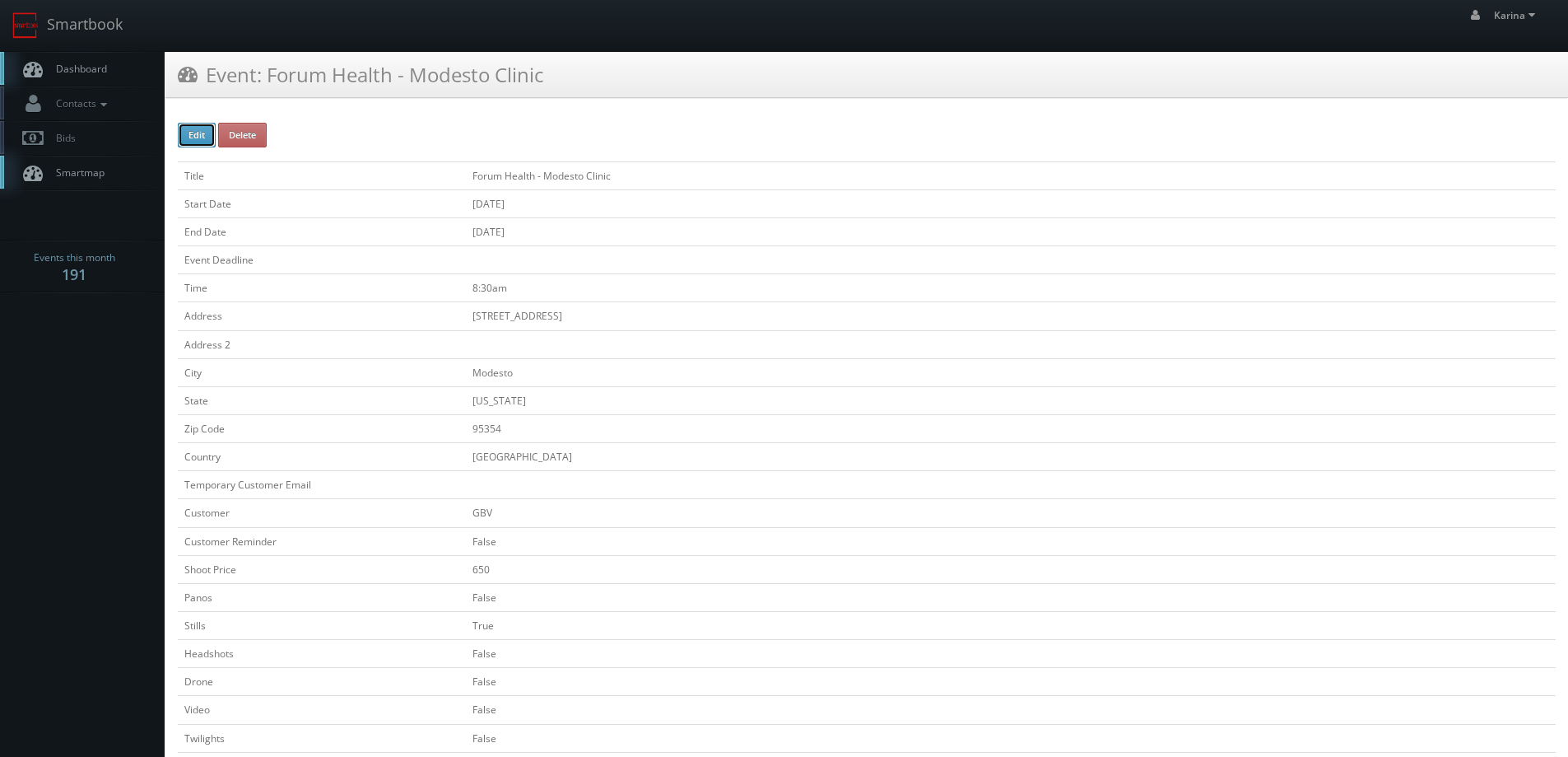
click at [199, 143] on button "Edit" at bounding box center [196, 135] width 38 height 24
type input "Forum Health - Modesto Clinic"
type input "[STREET_ADDRESS]"
type input "Modesto"
type input "95354"
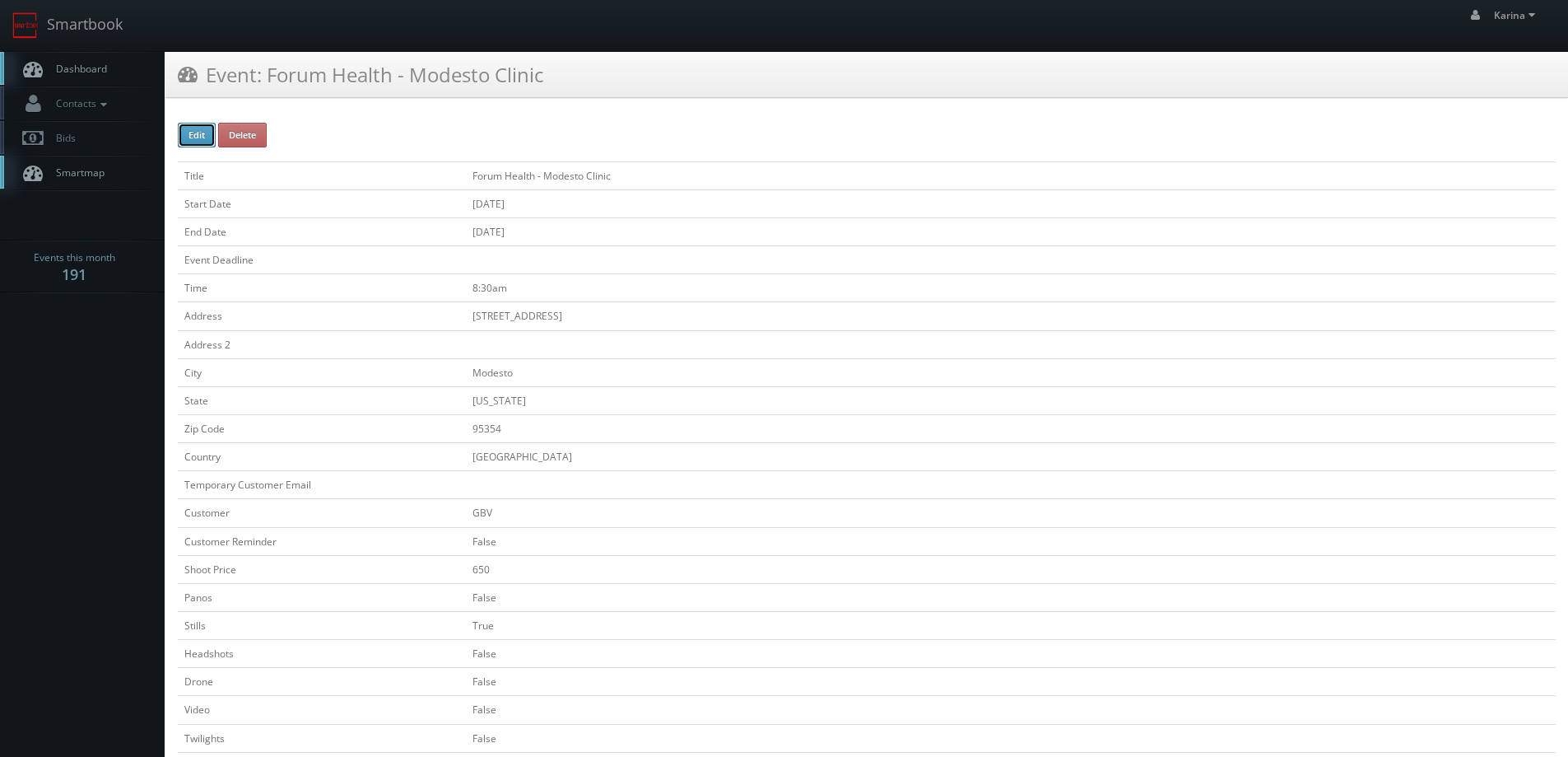
checkbox input "false"
type input "650"
checkbox input "false"
checkbox input "true"
checkbox input "false"
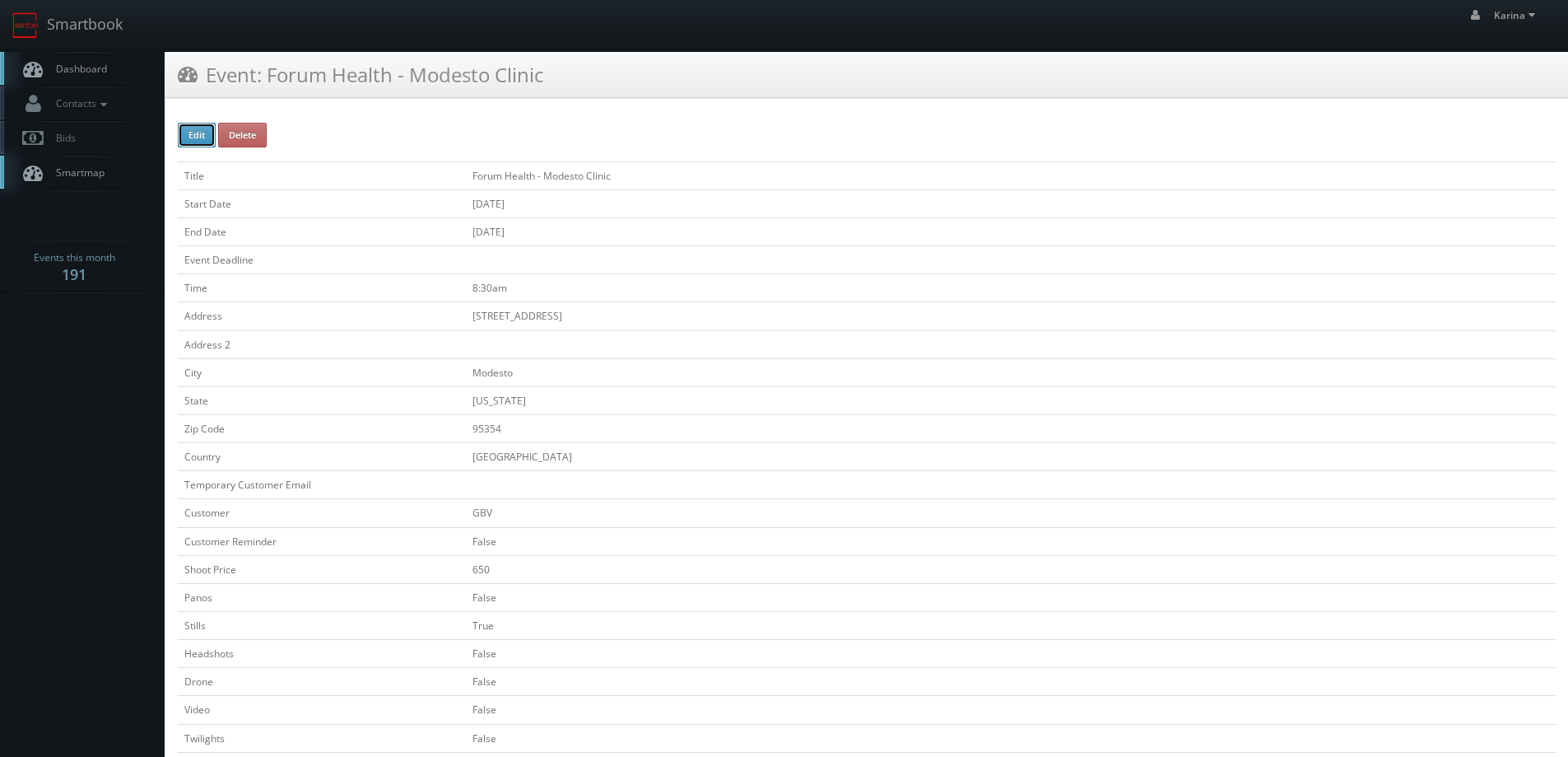
checkbox input "false"
type input "10/08/2025"
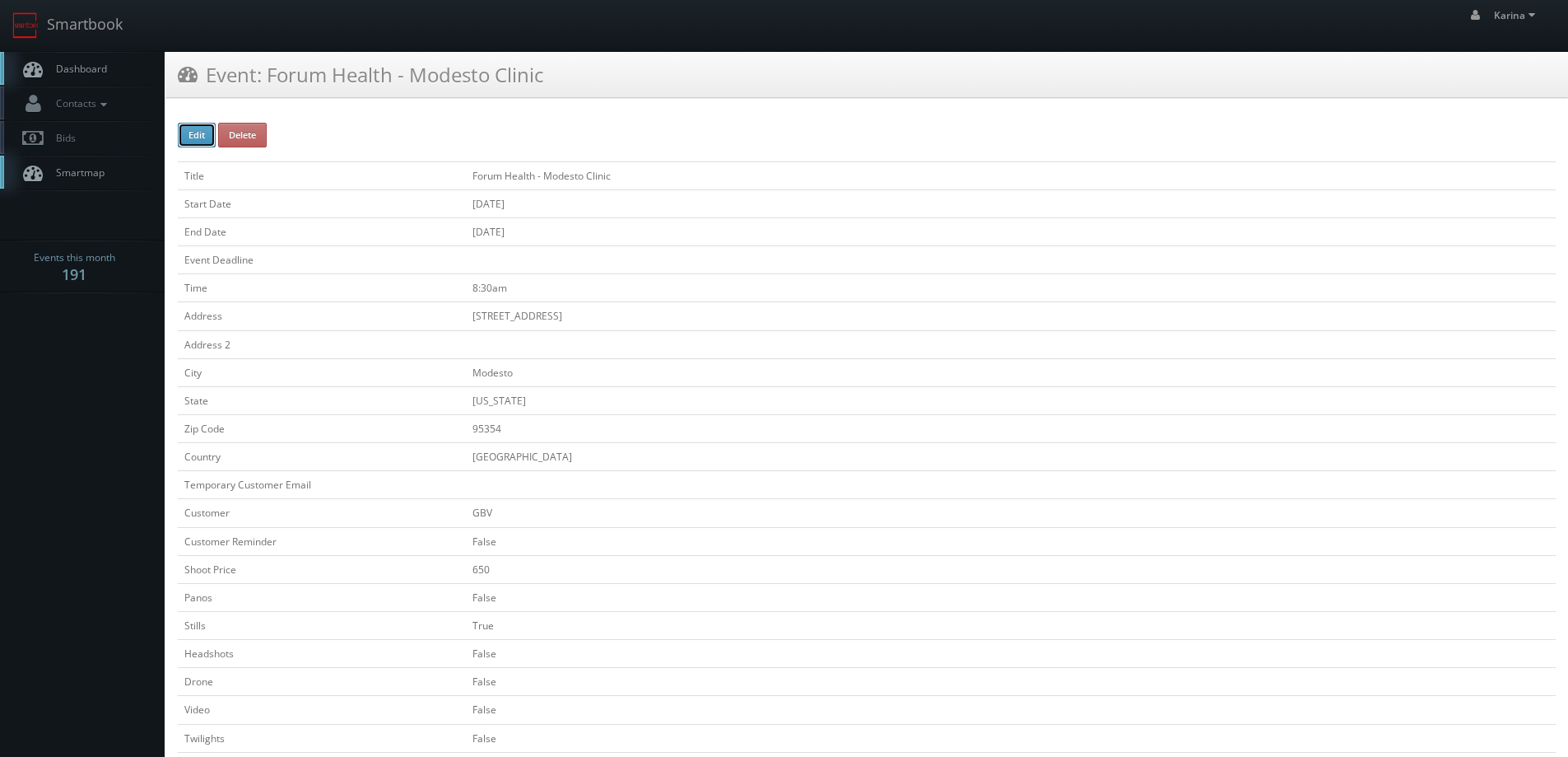
type input "10/08/2025"
type input "8:30am"
checkbox input "true"
checkbox input "false"
type input "650"
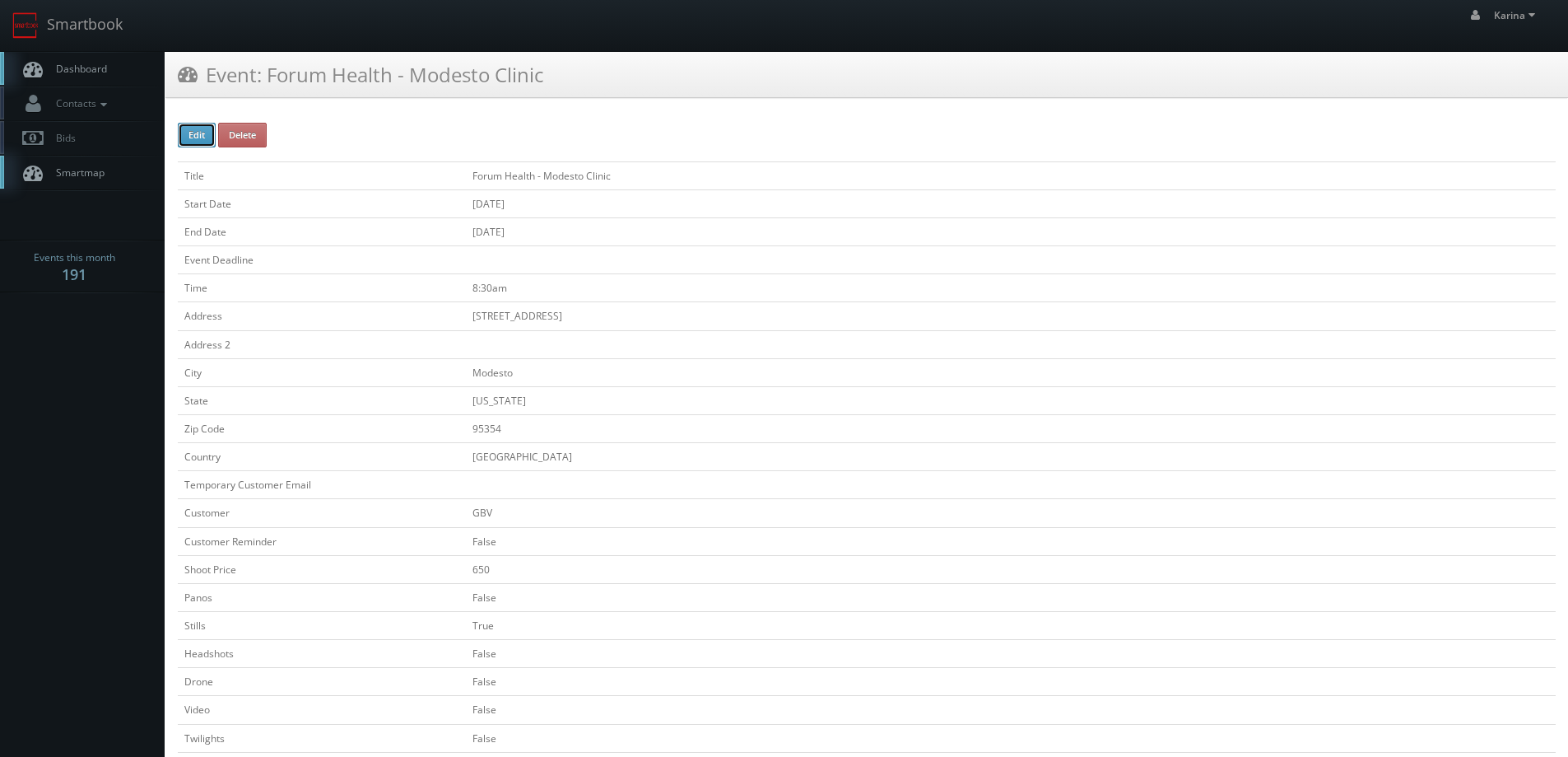
type input "350"
select select "[US_STATE]"
select select "fake72@mg.cs3calendar.com"
select select "enaldy@gmail.com"
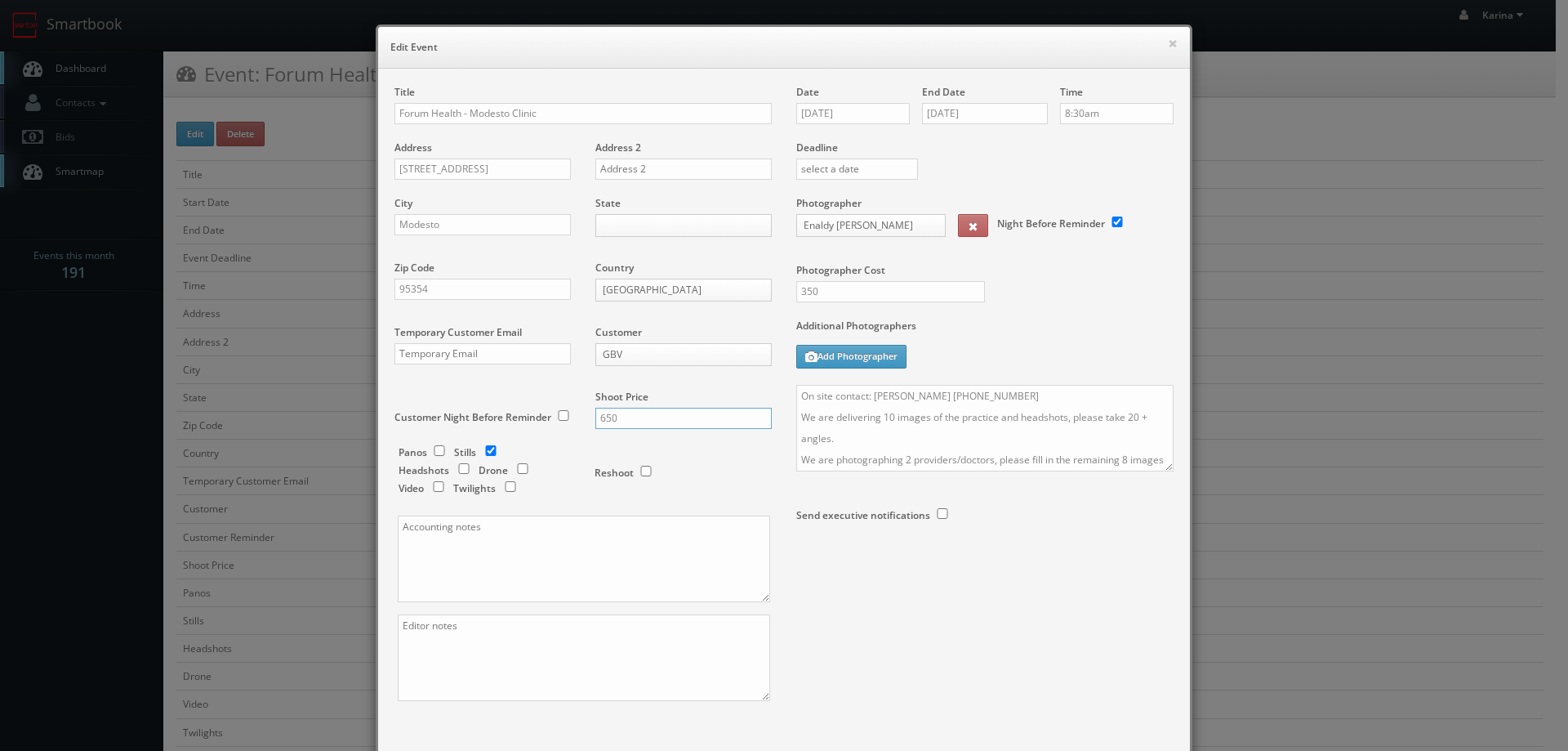
click at [612, 421] on input "650" at bounding box center [683, 418] width 176 height 21
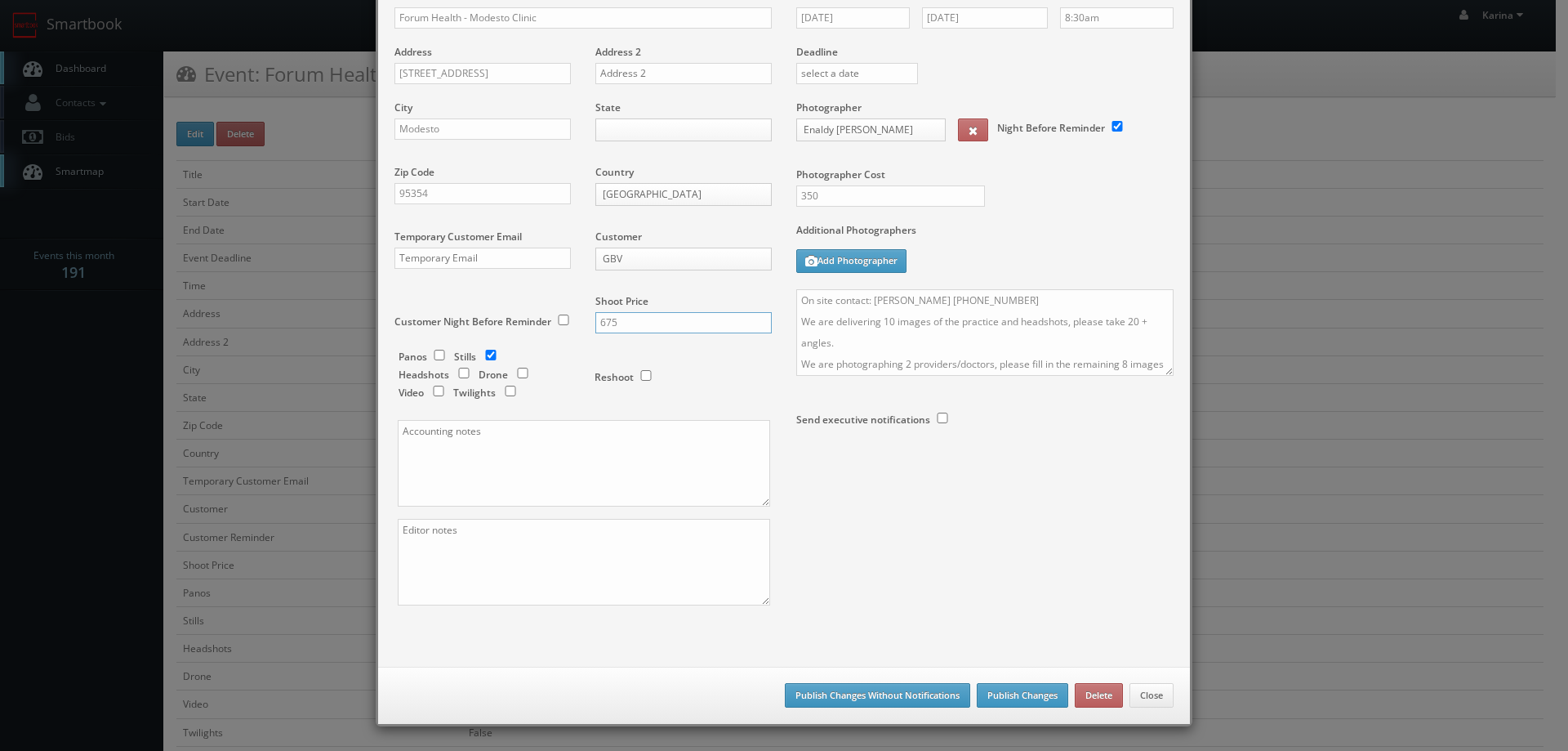
type input "675"
click at [842, 689] on button "Publish Changes Without Notifications" at bounding box center [878, 695] width 185 height 24
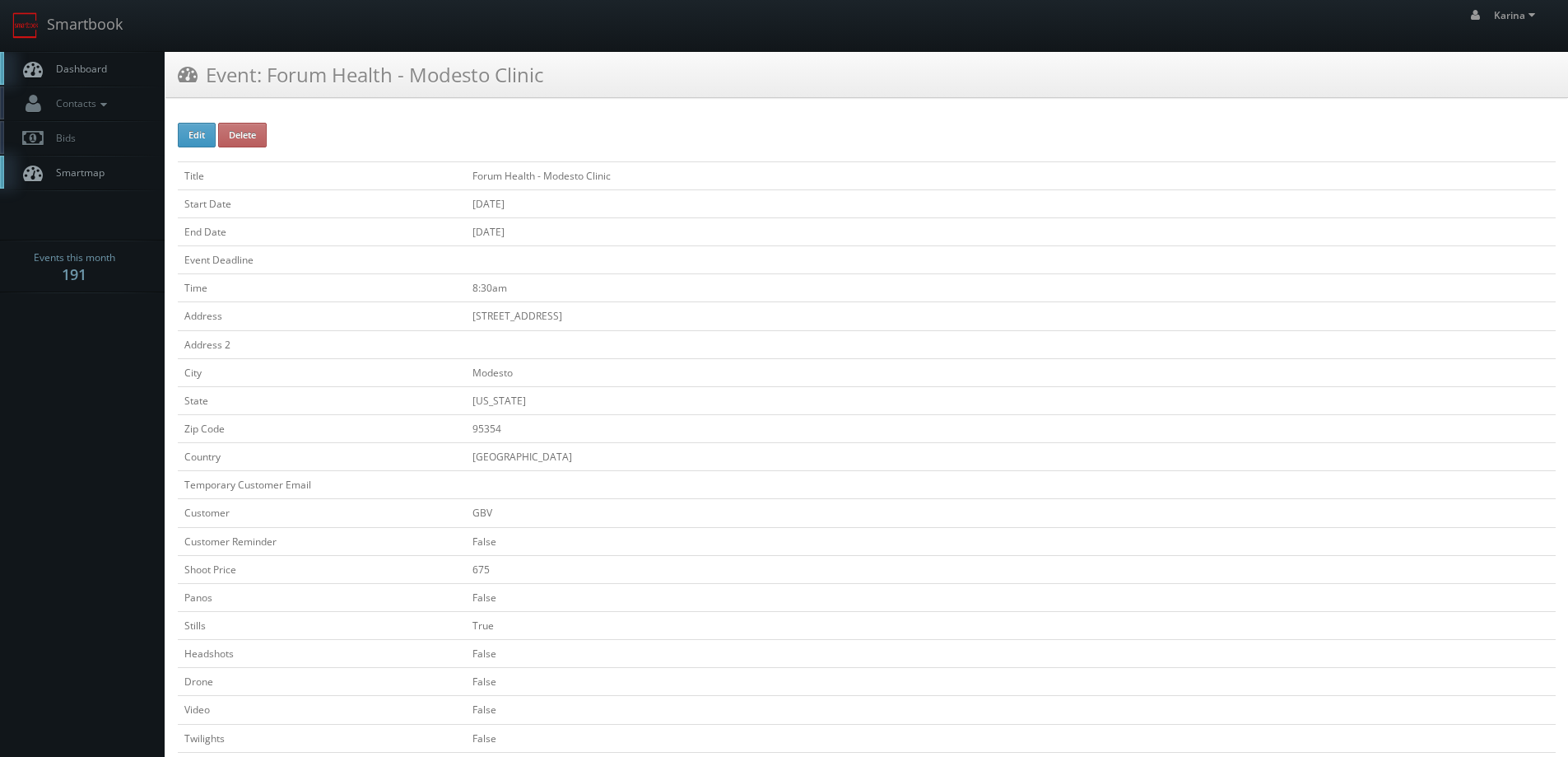
click at [75, 63] on span "Dashboard" at bounding box center [77, 68] width 59 height 14
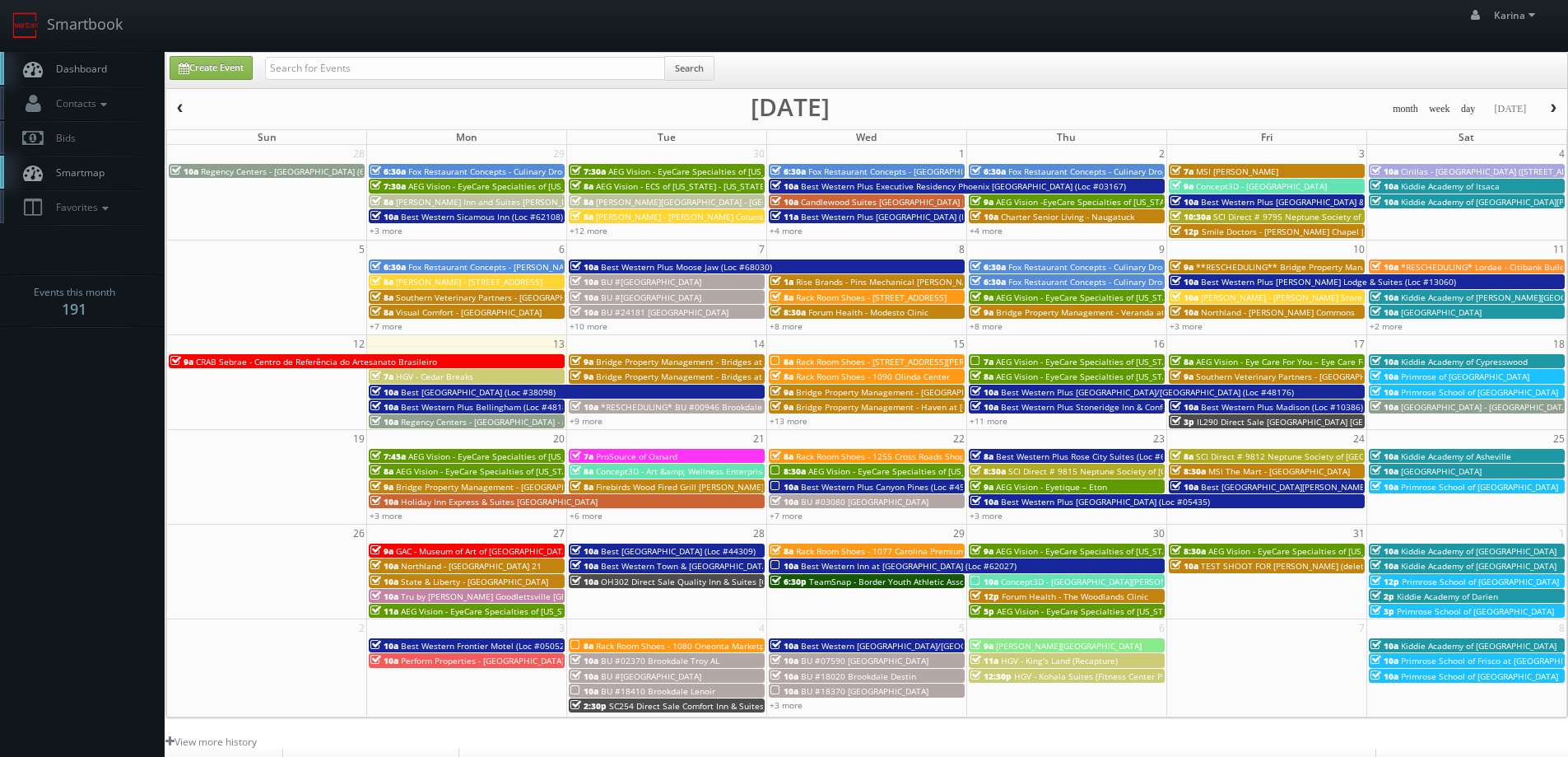
click at [74, 511] on body "Smartbook Toggle Side Navigation Toggle Top Navigation Karina Karina Profile Lo…" at bounding box center [784, 528] width 1568 height 1057
click at [1550, 107] on span "button" at bounding box center [1554, 109] width 12 height 10
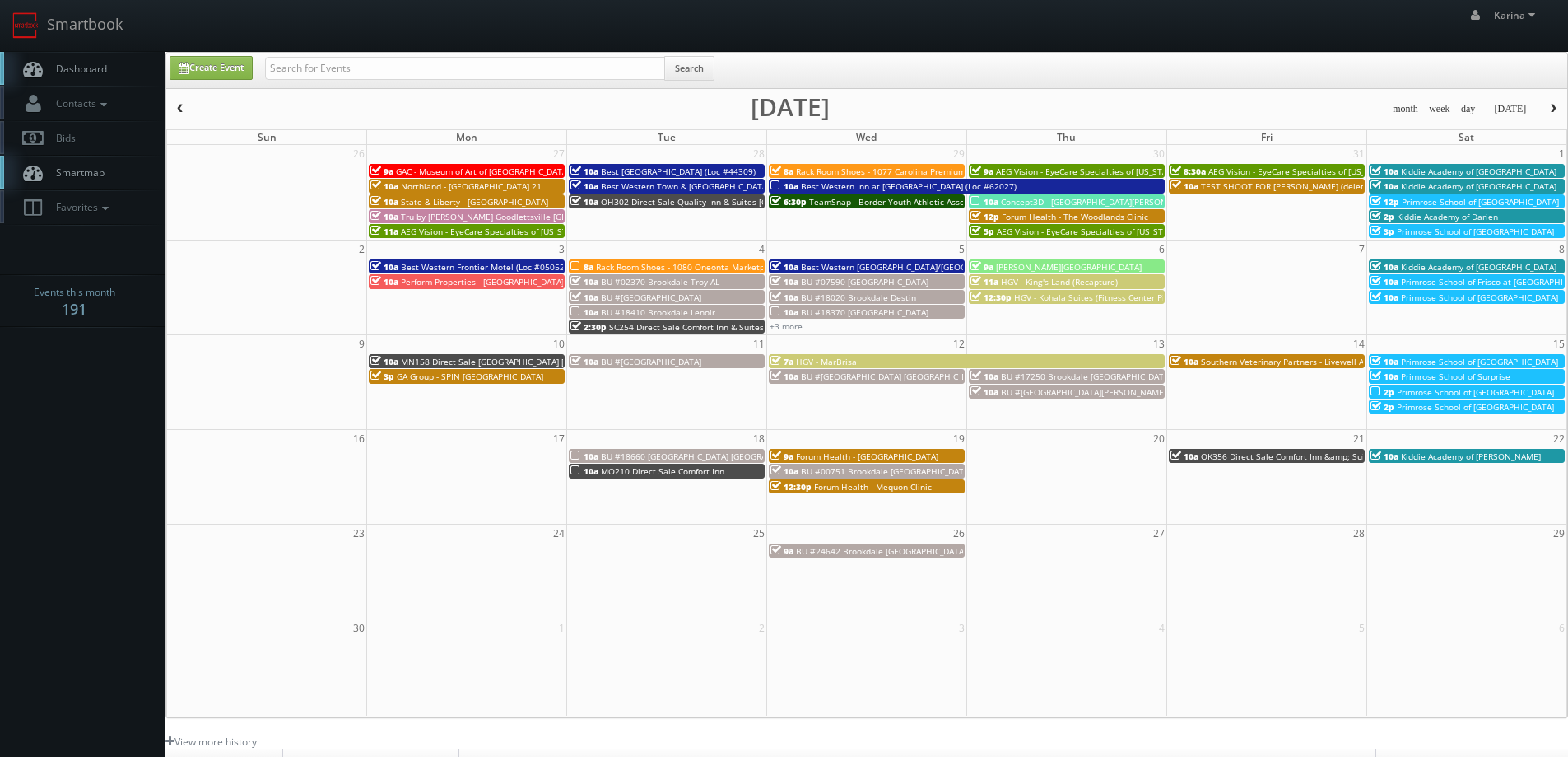
click at [1491, 376] on span "Primrose School of Surprise" at bounding box center [1456, 376] width 109 height 12
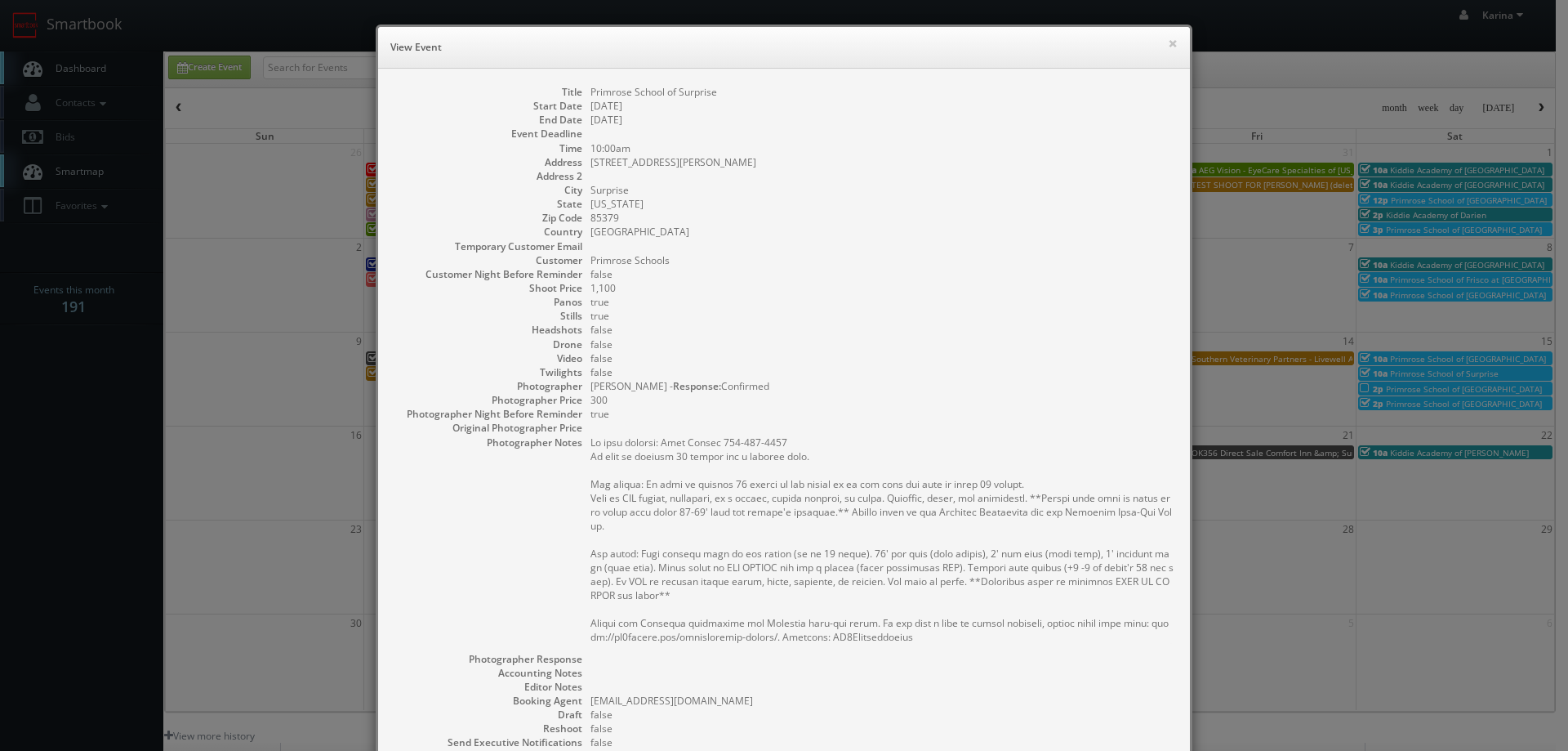
click at [1172, 38] on div "× View Event" at bounding box center [784, 48] width 812 height 42
click at [1168, 41] on button "×" at bounding box center [1173, 43] width 10 height 12
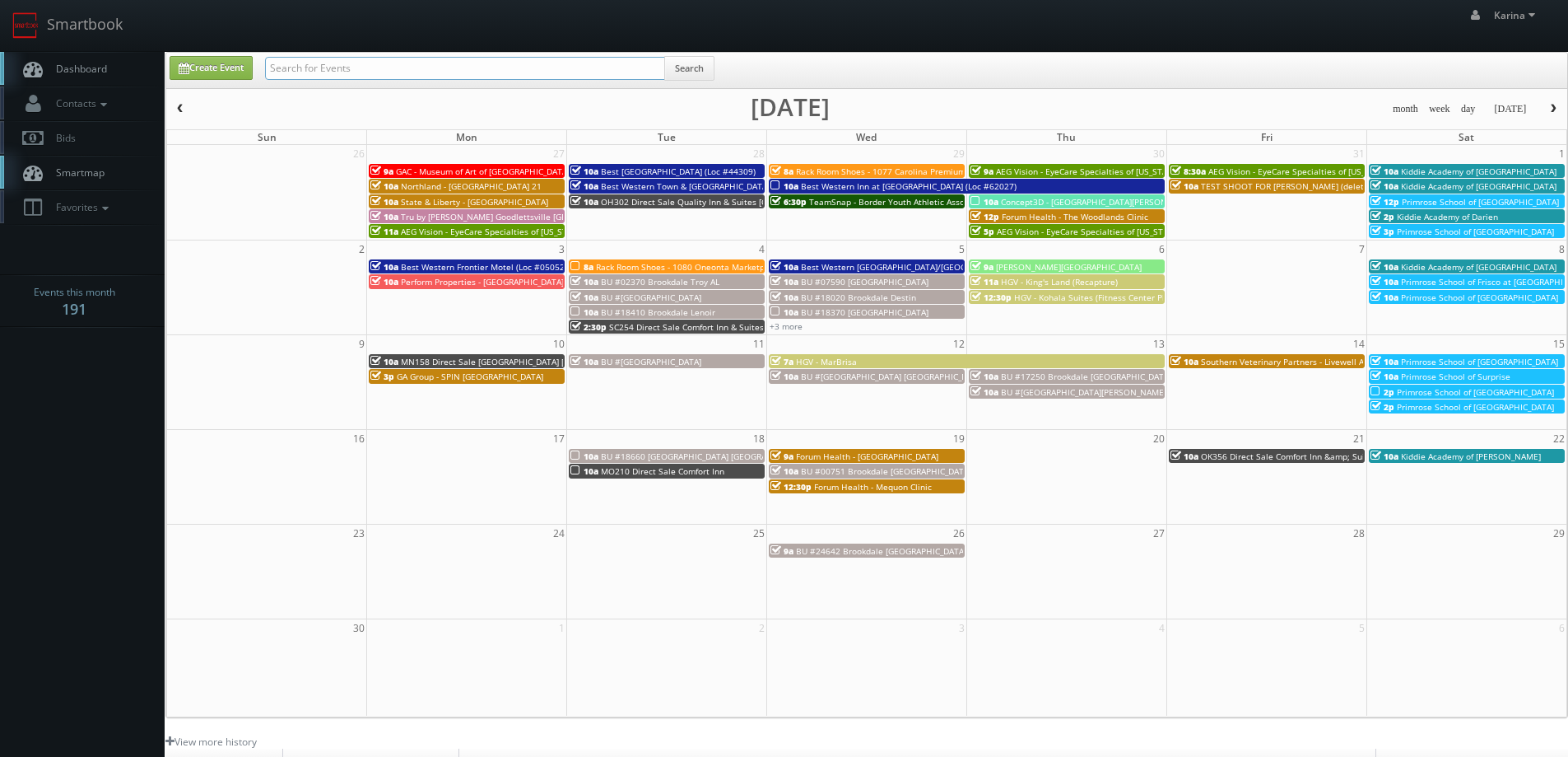
click at [319, 61] on input "text" at bounding box center [465, 67] width 400 height 23
type input "fredericksburg"
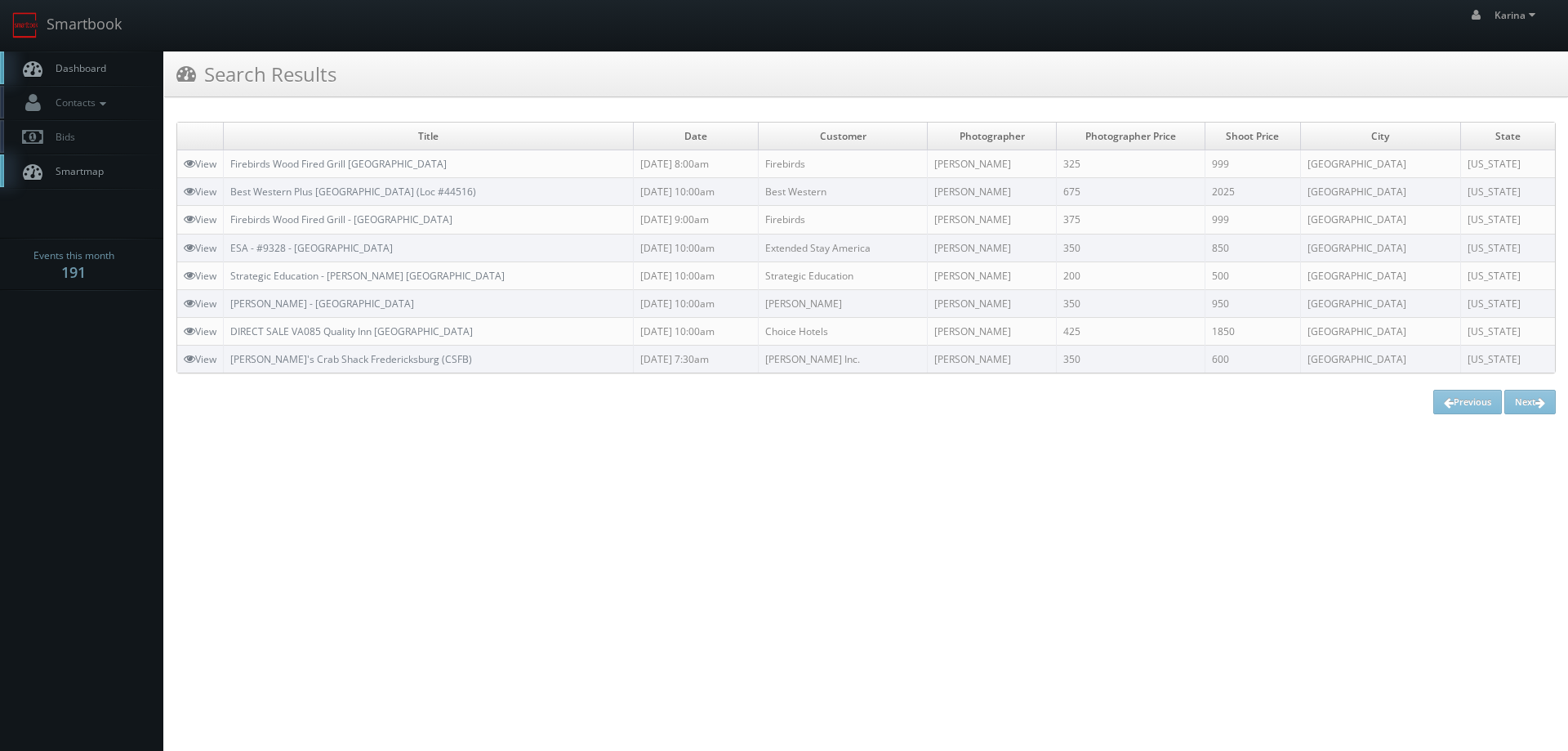
click at [109, 71] on link "Dashboard" at bounding box center [82, 69] width 164 height 33
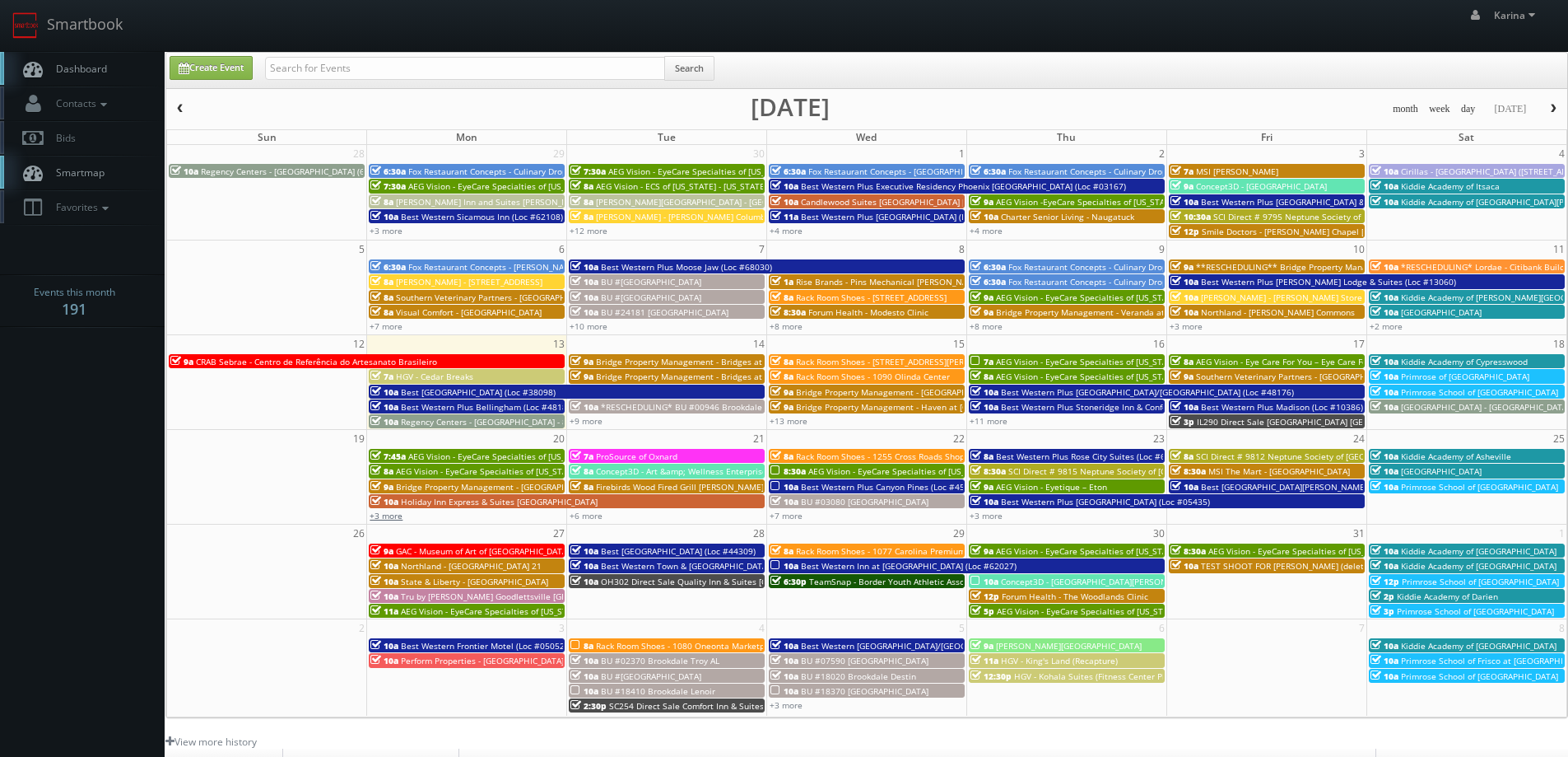
click at [391, 514] on link "+3 more" at bounding box center [385, 516] width 33 height 12
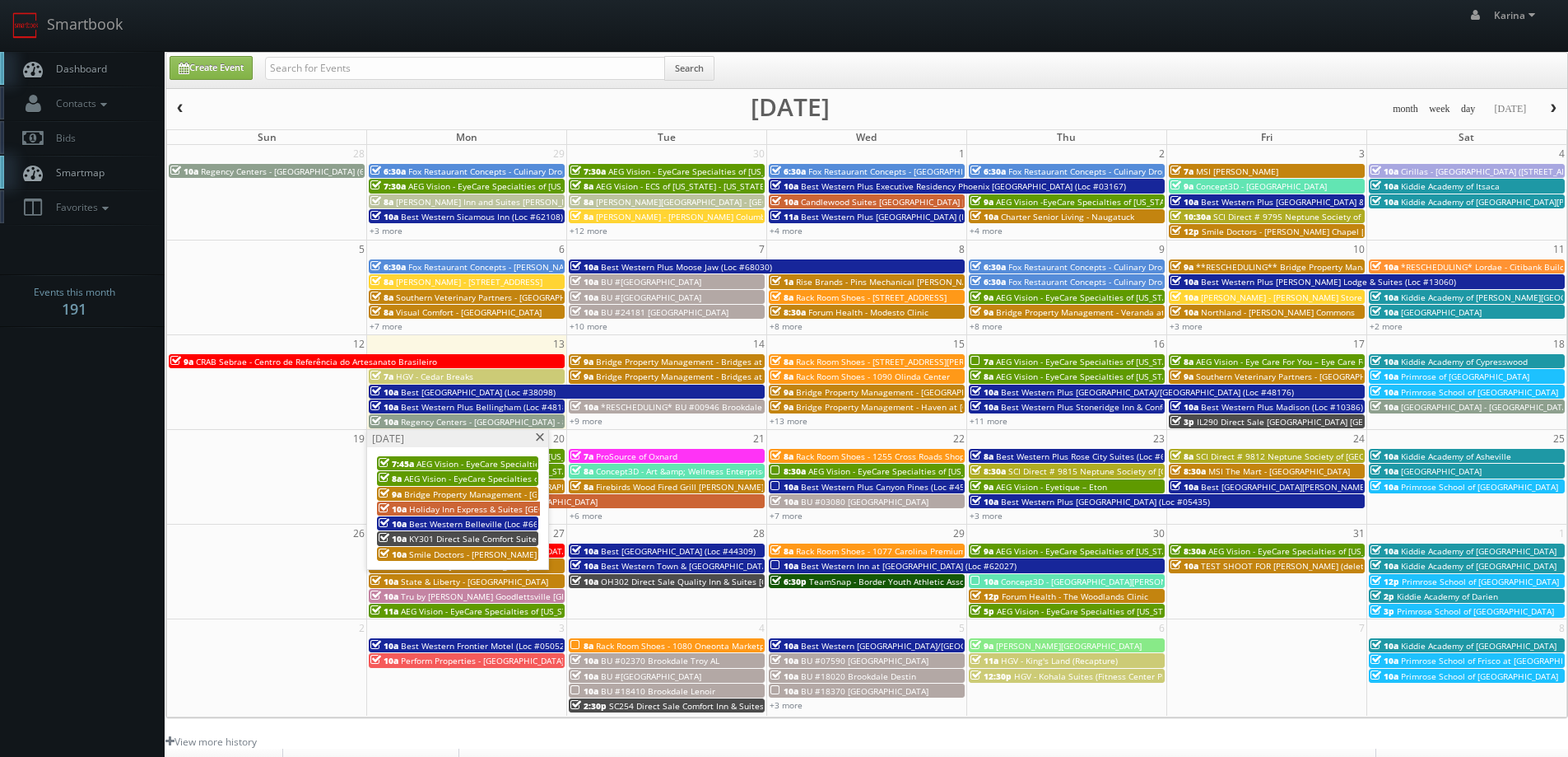
click at [460, 550] on span "Smile Doctors - [PERSON_NAME] Orthodontics **Rescheduling**" at bounding box center [537, 554] width 257 height 12
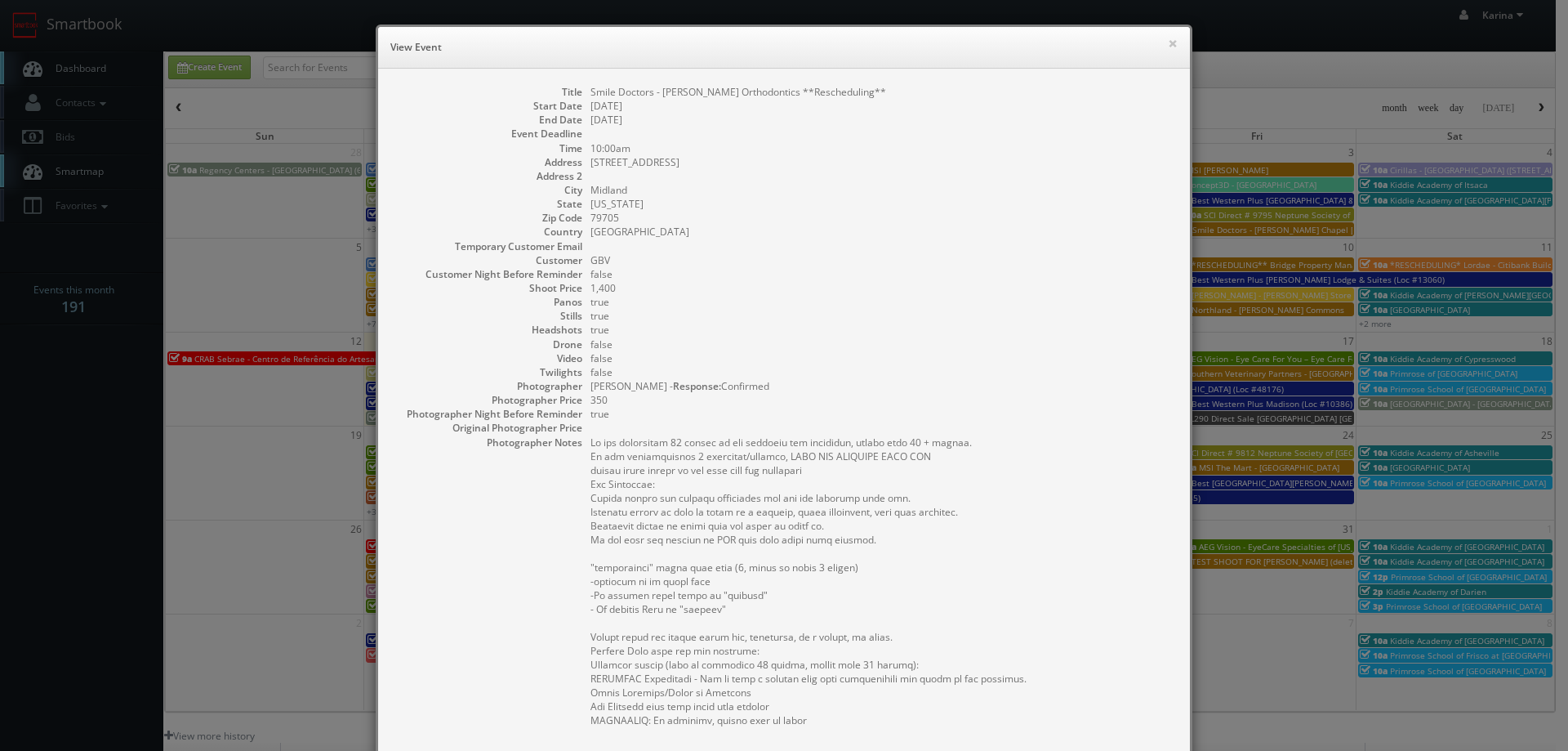
click at [815, 330] on dd "true" at bounding box center [882, 329] width 583 height 14
click at [1168, 41] on button "×" at bounding box center [1173, 43] width 10 height 12
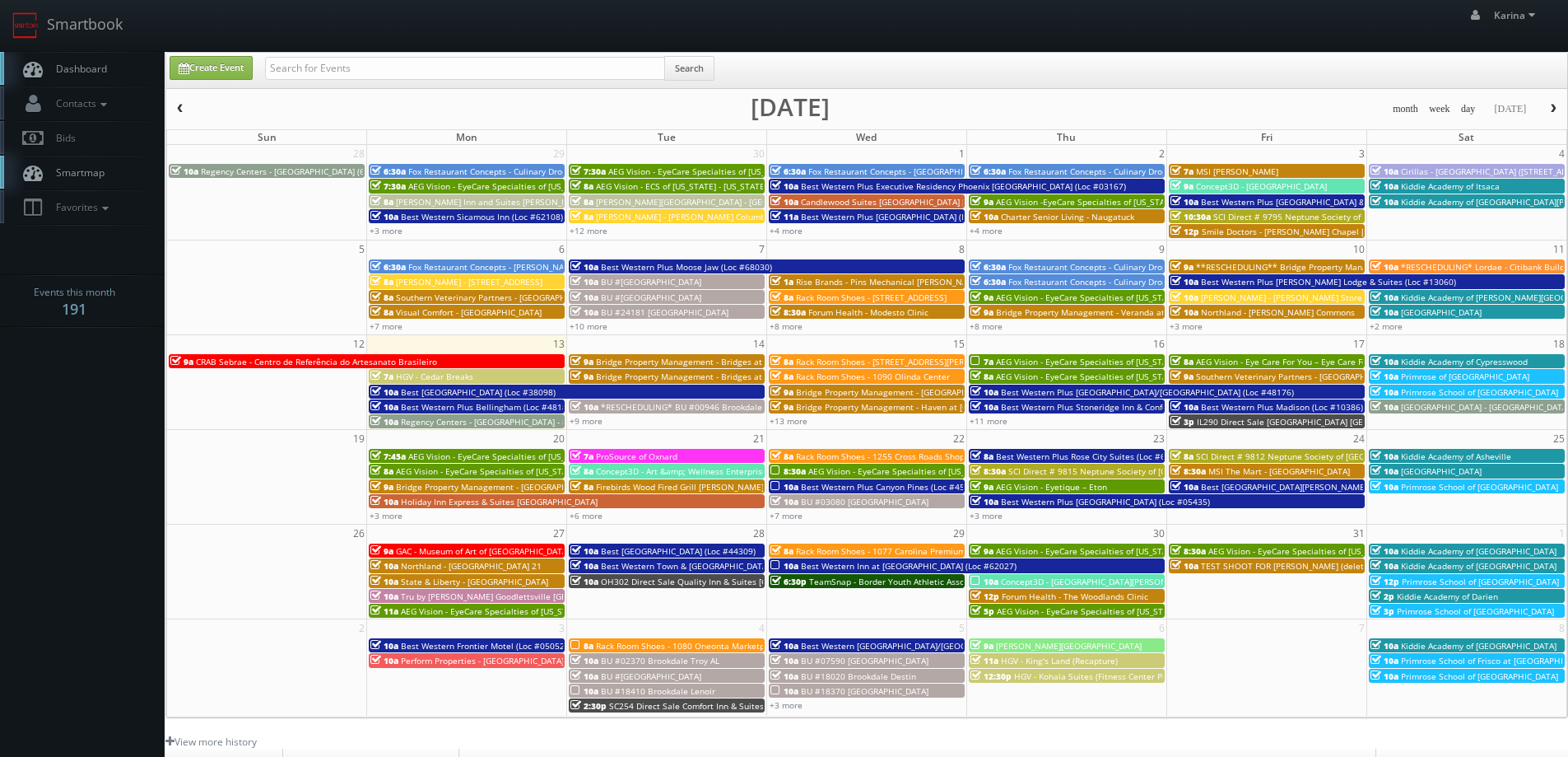
click at [98, 61] on span "Dashboard" at bounding box center [77, 68] width 59 height 14
click at [315, 72] on input "text" at bounding box center [465, 67] width 400 height 23
type input "chris white"
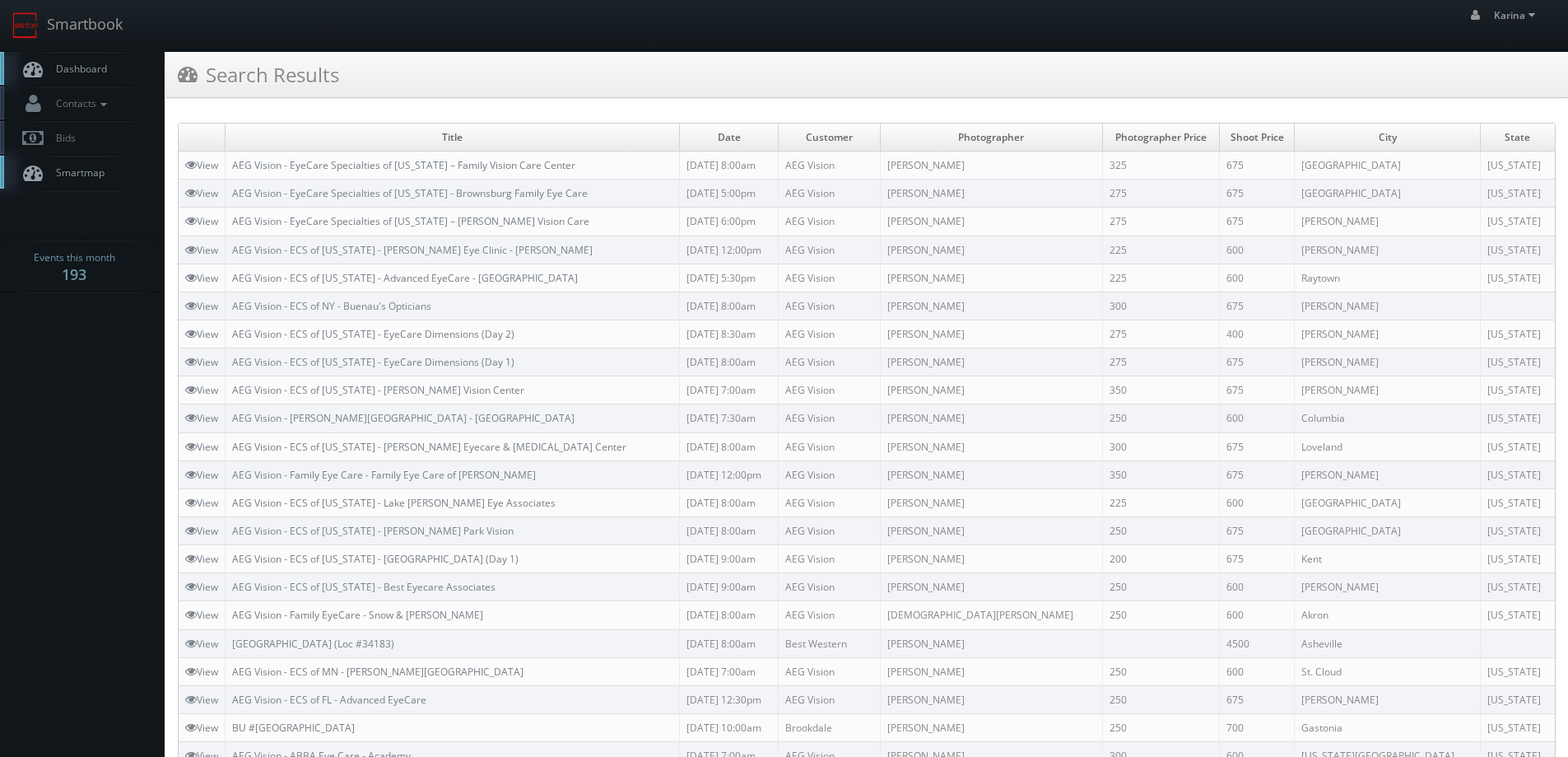
click at [93, 75] on span "Dashboard" at bounding box center [77, 68] width 59 height 14
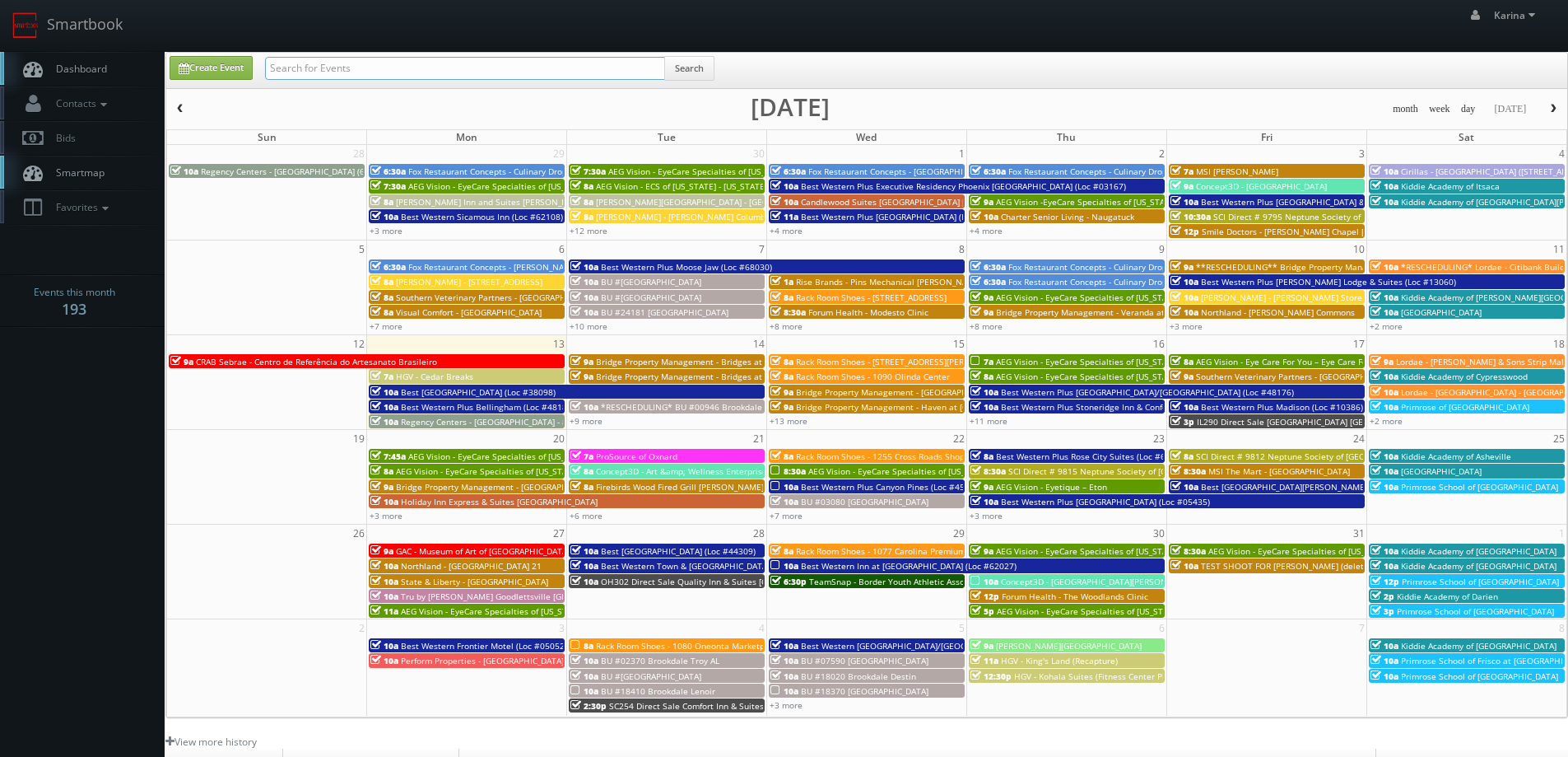
click at [323, 69] on input "text" at bounding box center [465, 67] width 400 height 23
type input "chris white"
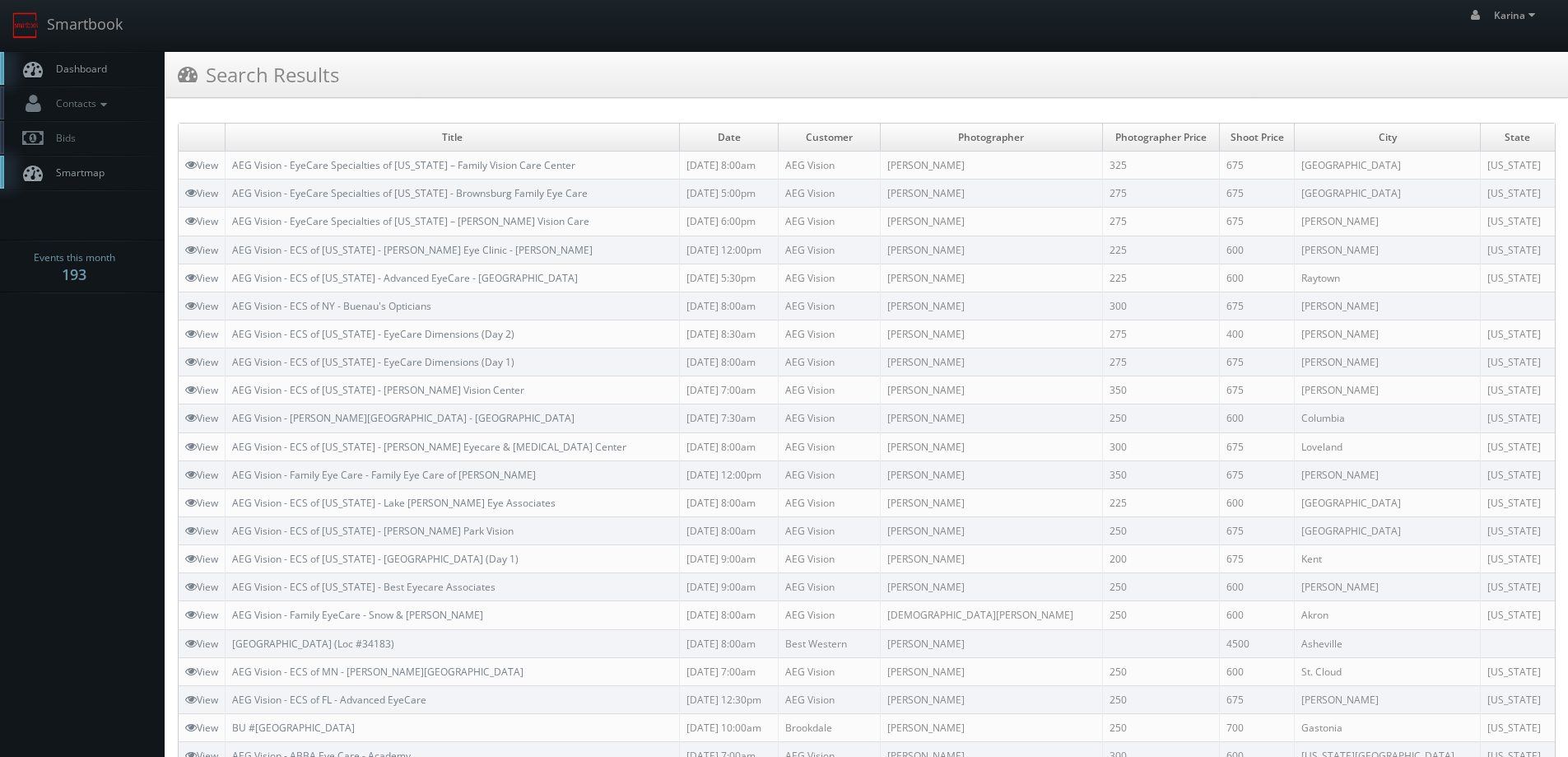
click at [70, 59] on link "Dashboard" at bounding box center [82, 69] width 165 height 34
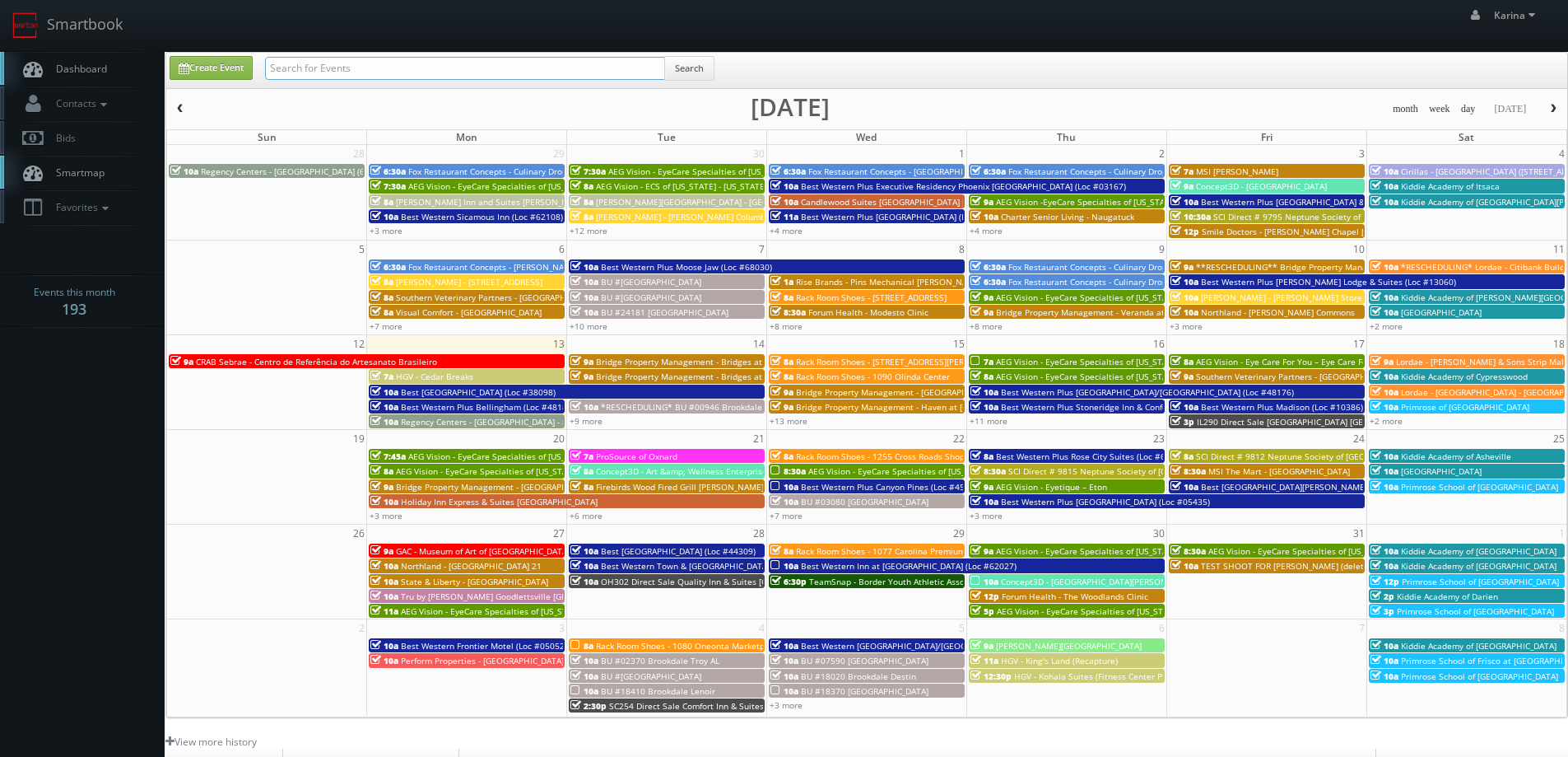
click at [314, 70] on input "text" at bounding box center [465, 67] width 400 height 23
type input "curt lloyd"
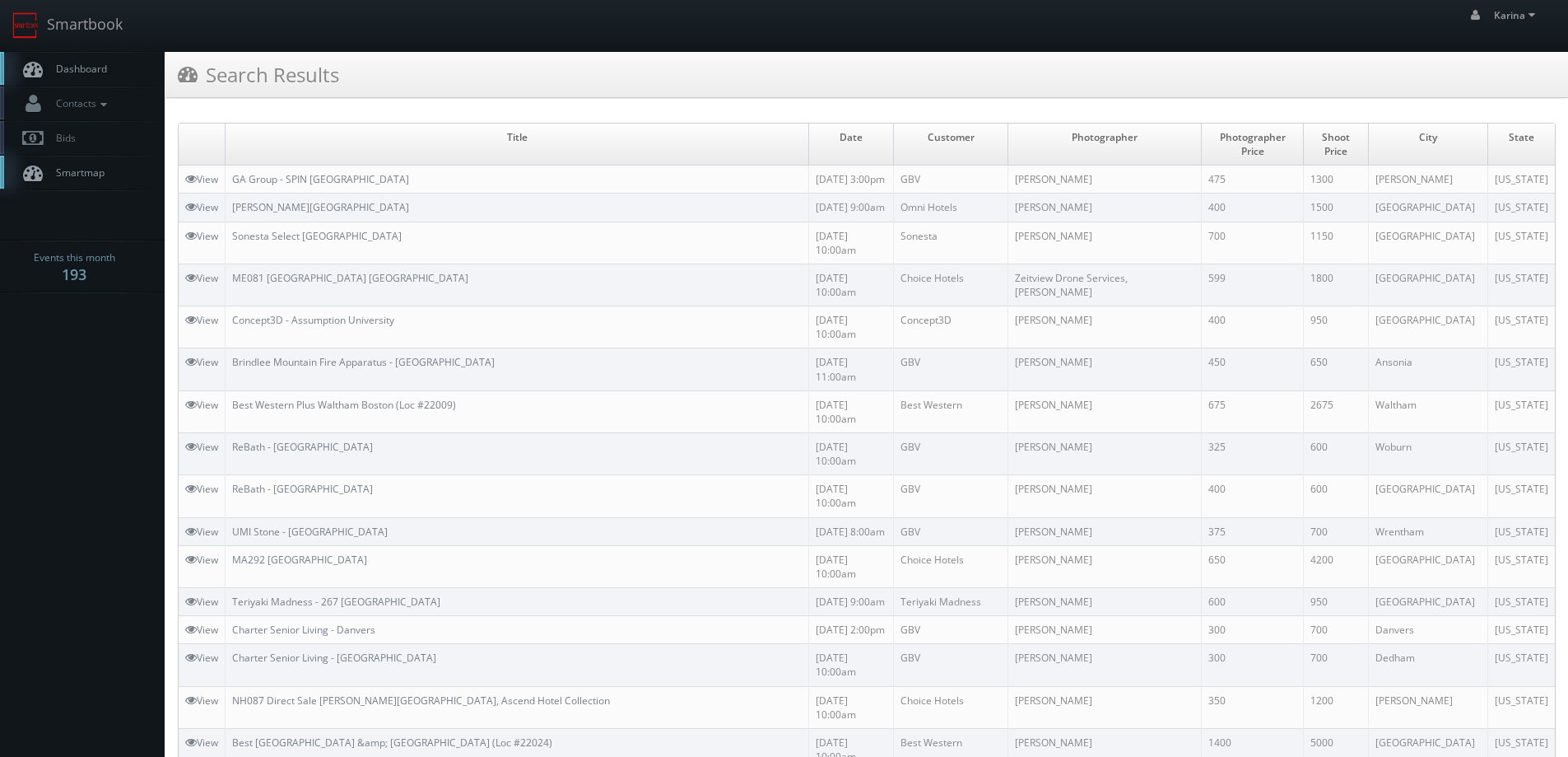
click at [79, 70] on span "Dashboard" at bounding box center [77, 68] width 59 height 14
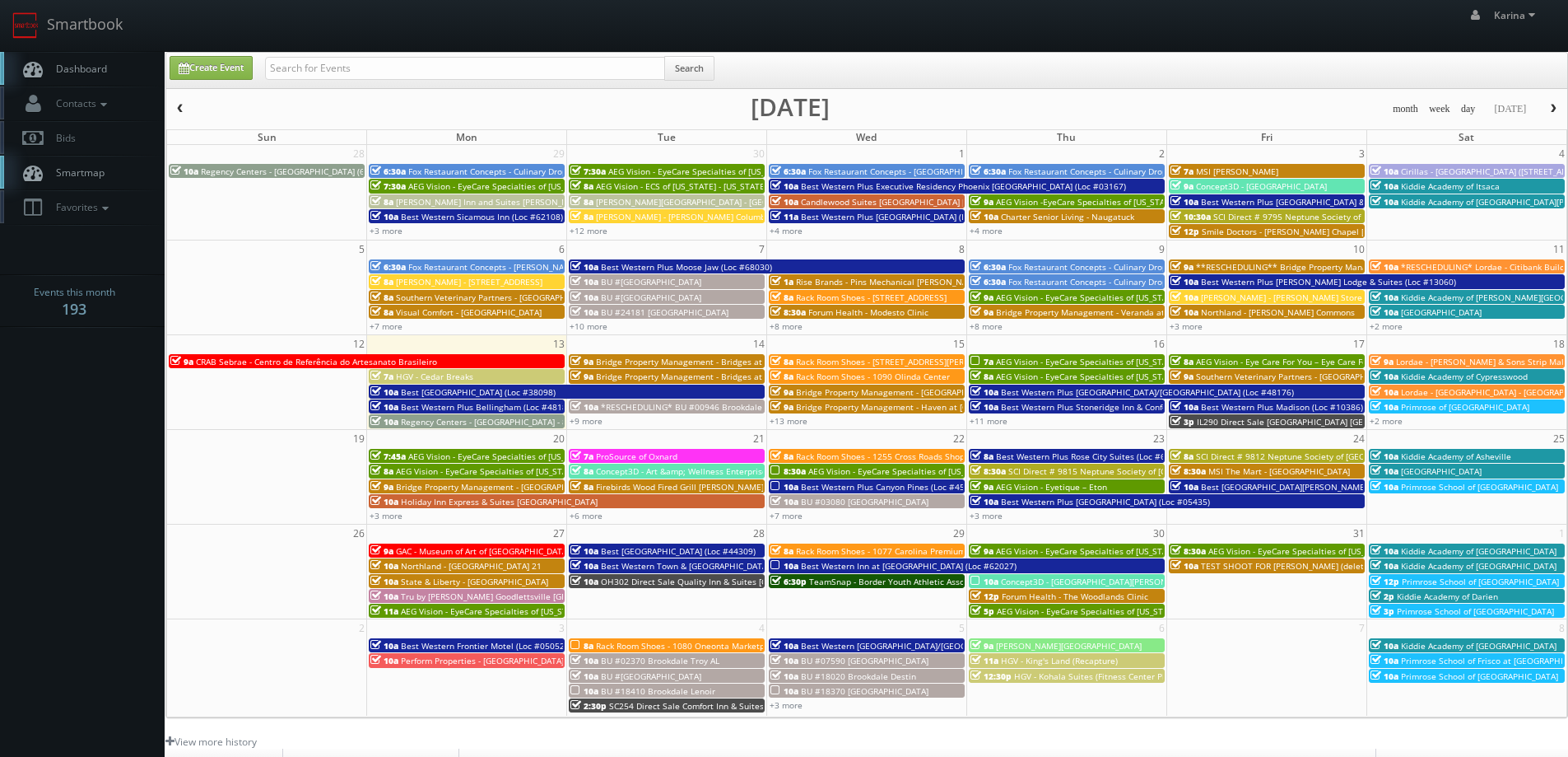
click at [113, 637] on body "Smartbook Toggle Side Navigation Toggle Top Navigation Karina Karina Profile Lo…" at bounding box center [784, 528] width 1568 height 1057
click at [96, 71] on span "Dashboard" at bounding box center [77, 68] width 59 height 14
click at [595, 321] on link "+10 more" at bounding box center [588, 327] width 38 height 12
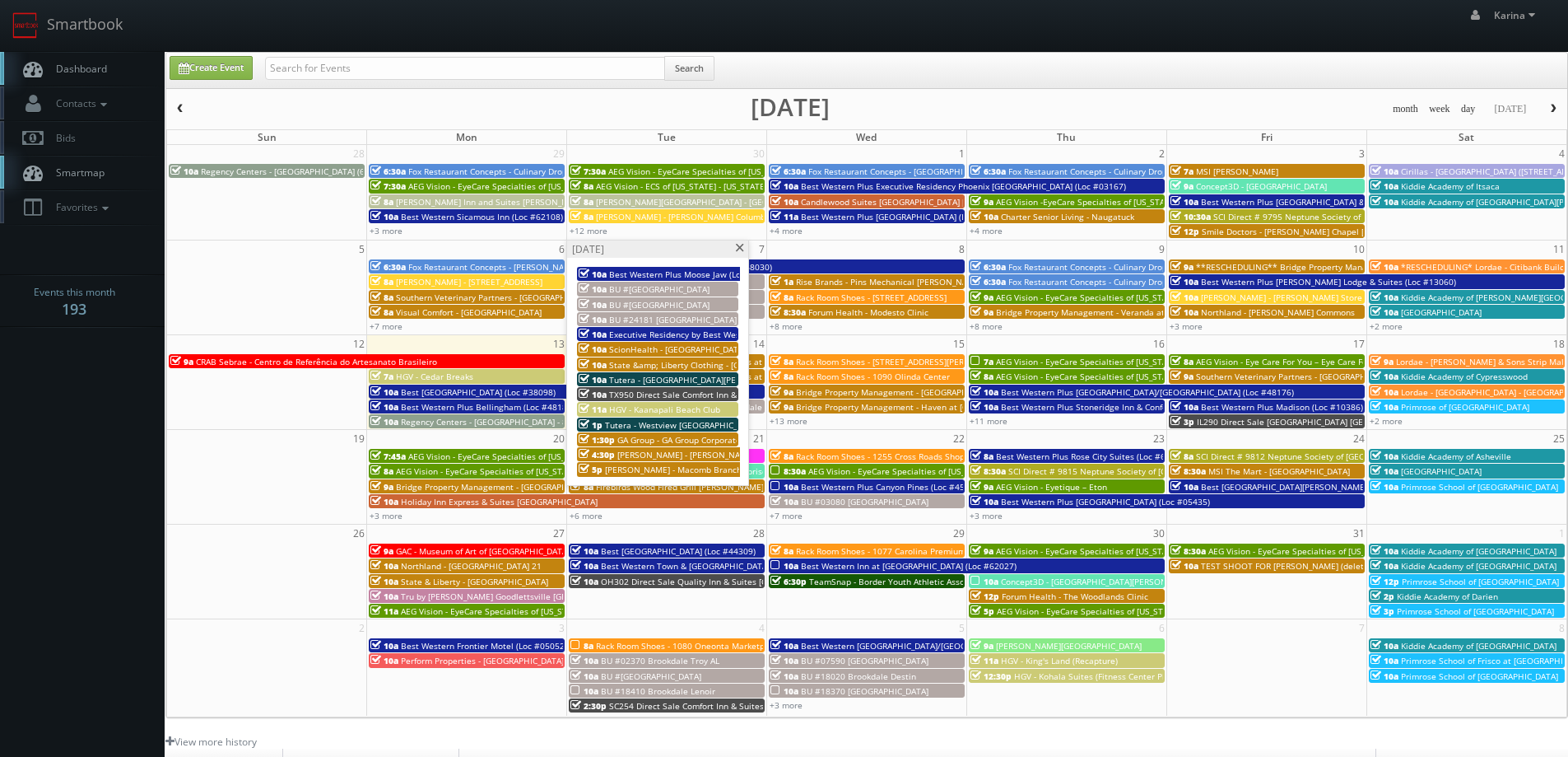
click at [736, 248] on span at bounding box center [740, 248] width 11 height 9
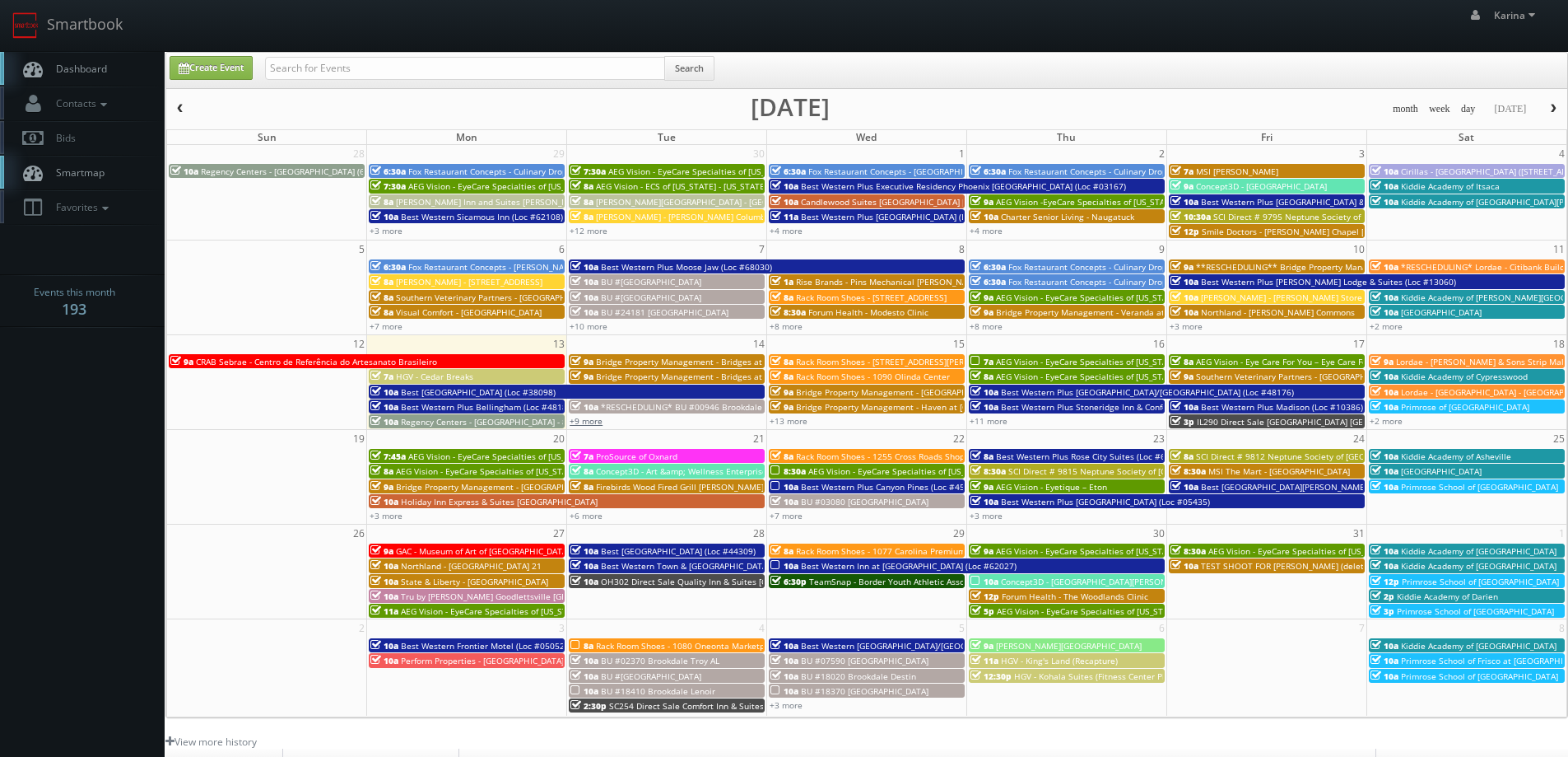
click at [587, 422] on link "+9 more" at bounding box center [586, 421] width 33 height 12
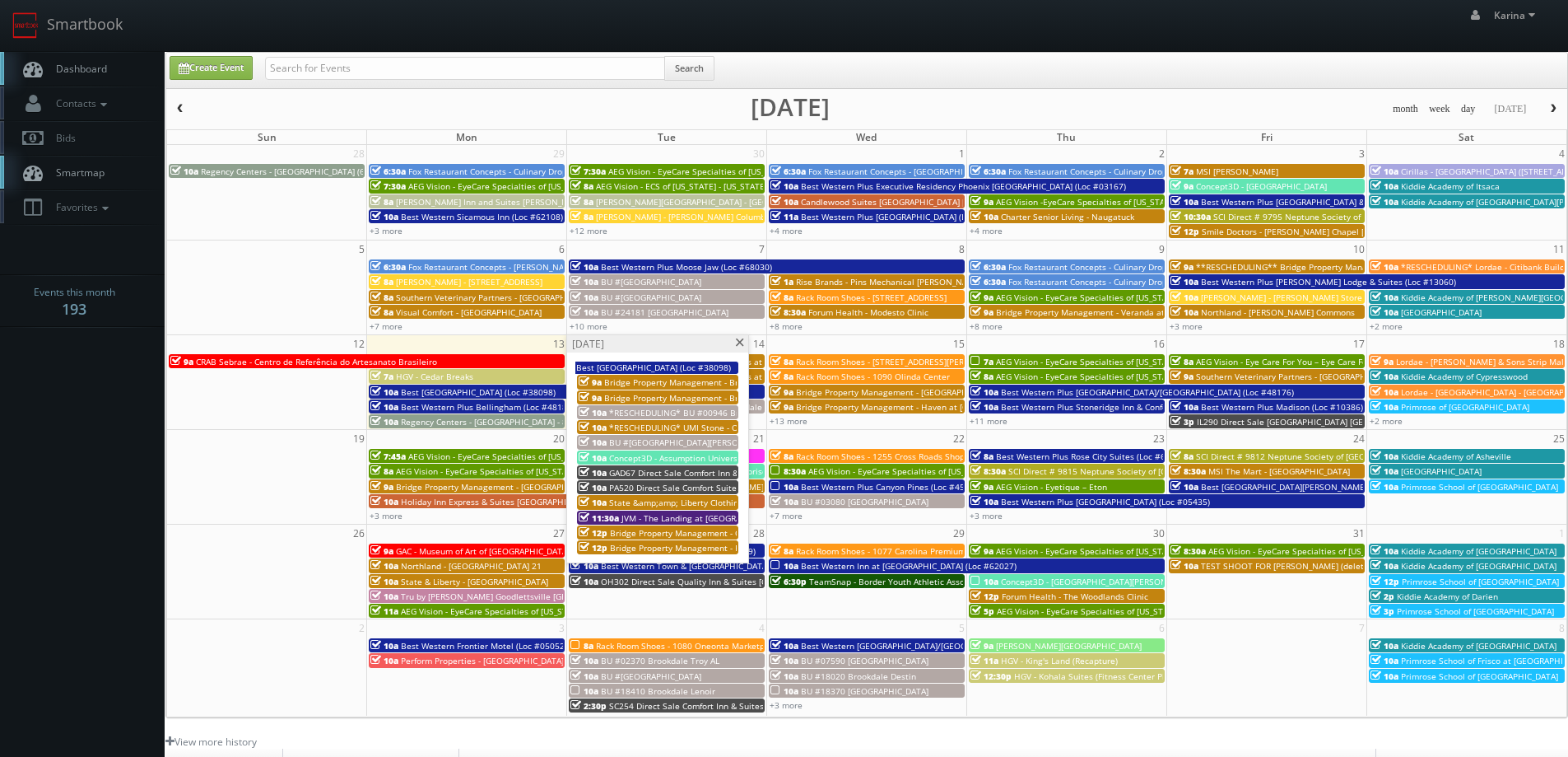
click at [739, 344] on span at bounding box center [740, 343] width 11 height 9
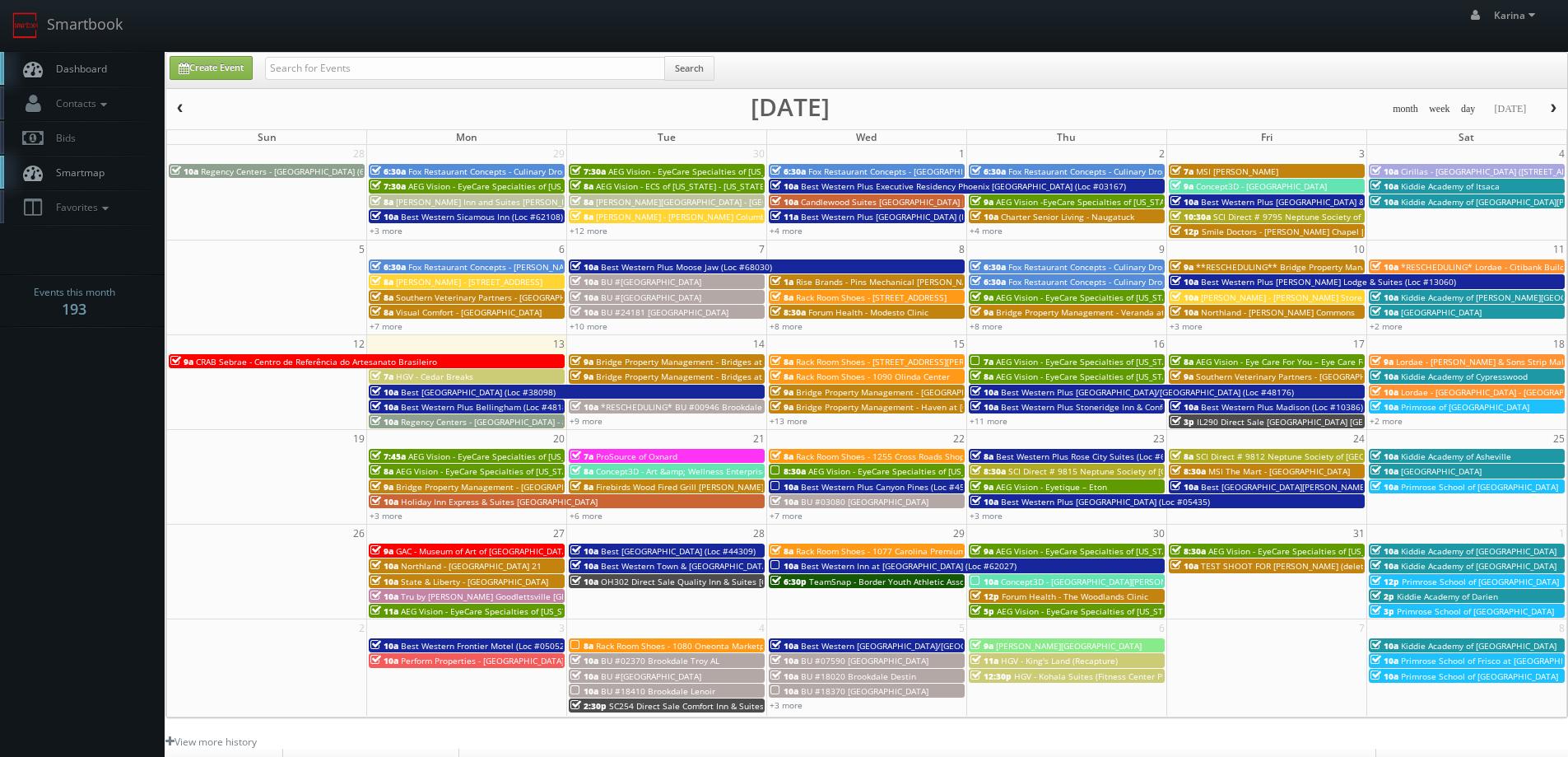
click at [1007, 361] on span "AEG Vision - EyeCare Specialties of [US_STATE] – [PERSON_NAME] EyeCare" at bounding box center [1142, 362] width 292 height 12
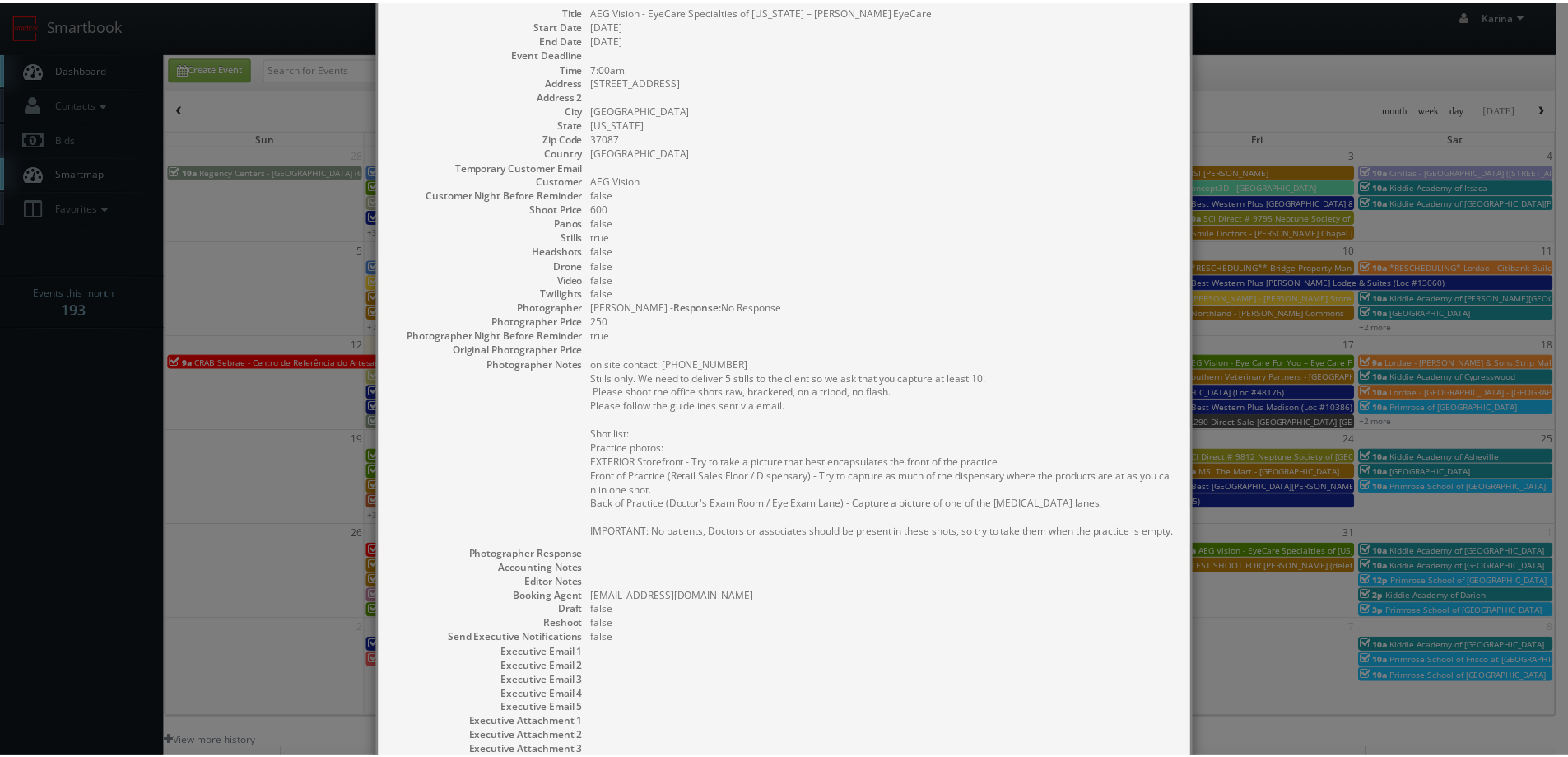
scroll to position [229, 0]
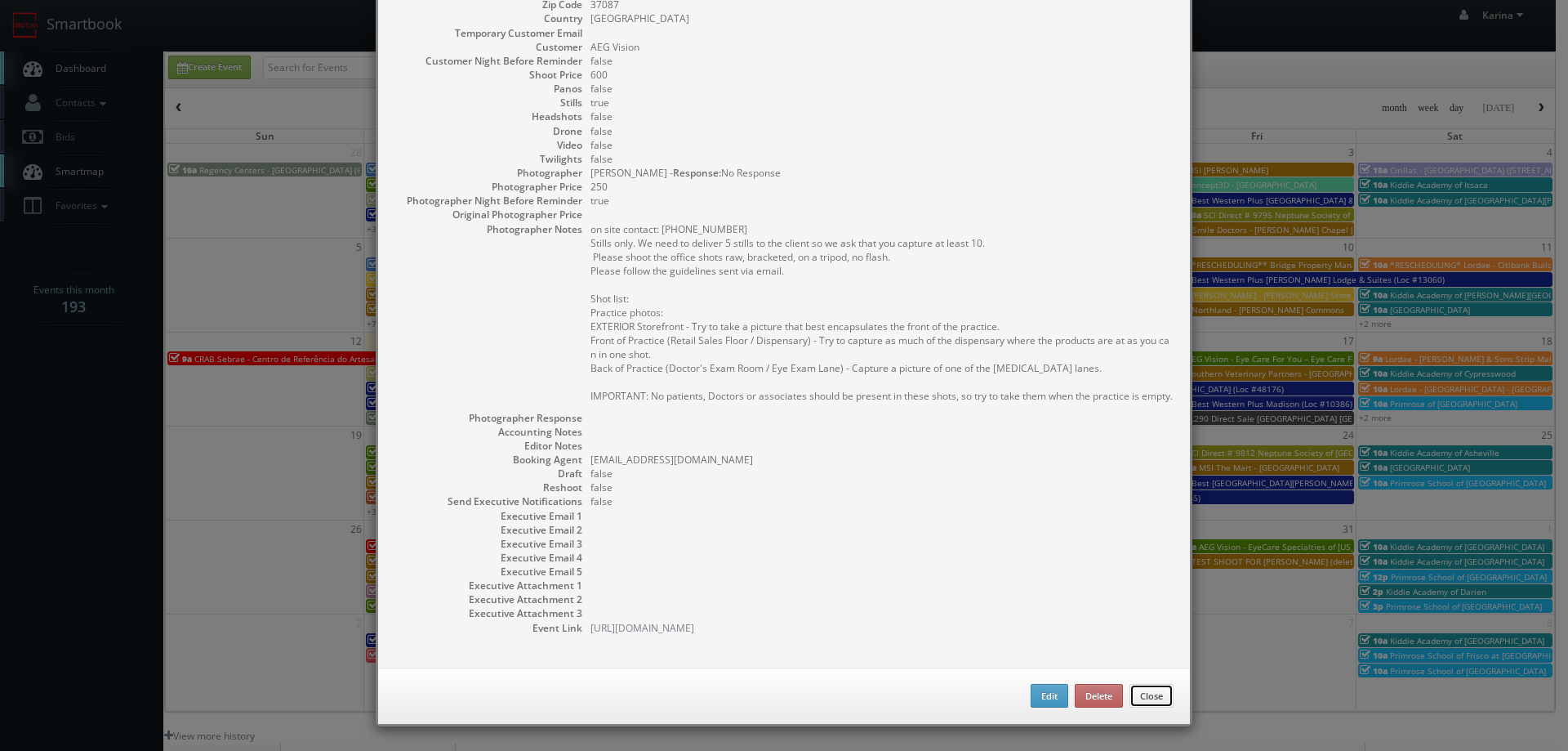
click at [1146, 697] on button "Close" at bounding box center [1151, 696] width 44 height 24
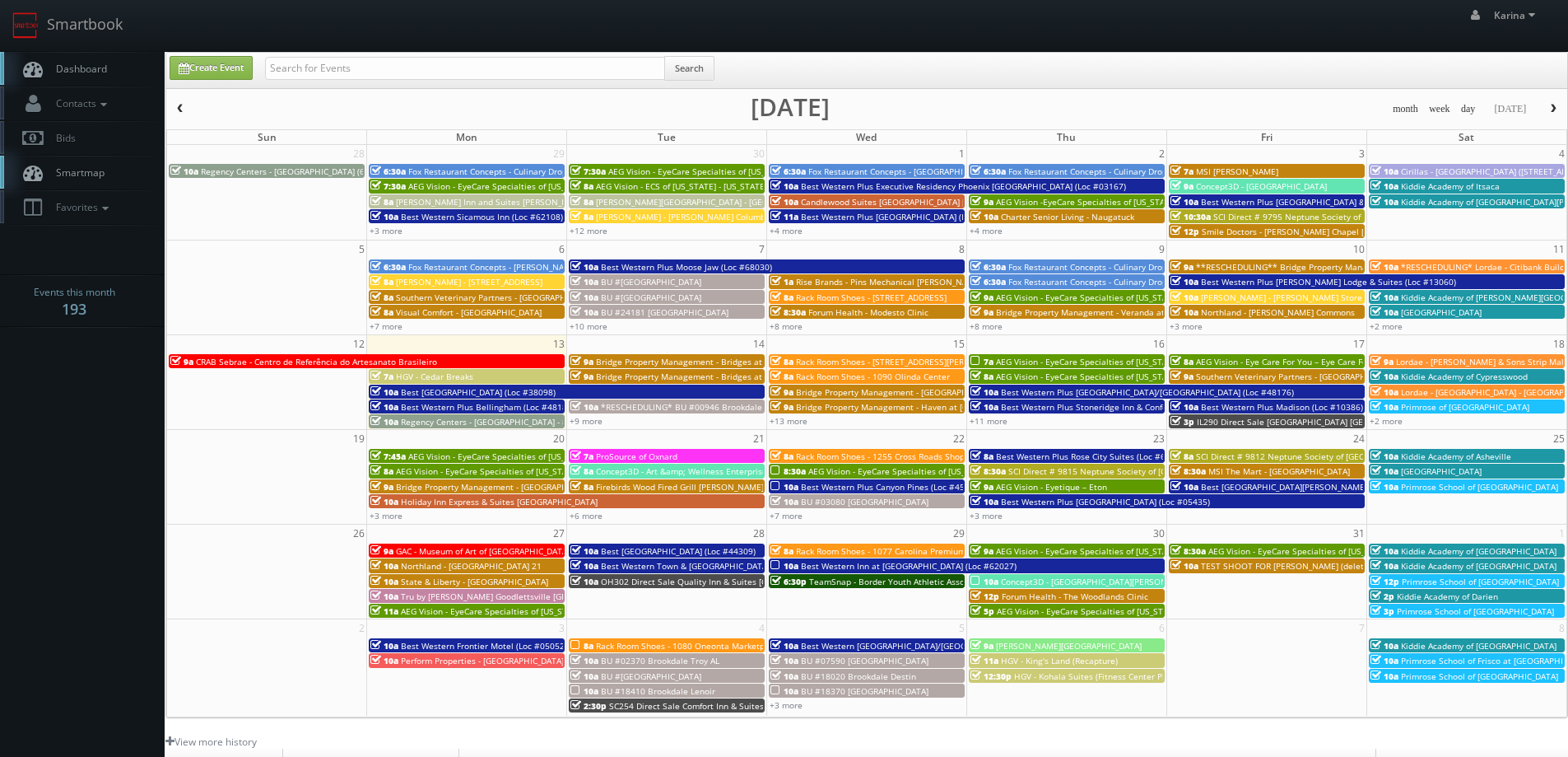
click at [97, 67] on span "Dashboard" at bounding box center [77, 68] width 59 height 14
click at [94, 80] on link "Dashboard" at bounding box center [82, 69] width 165 height 34
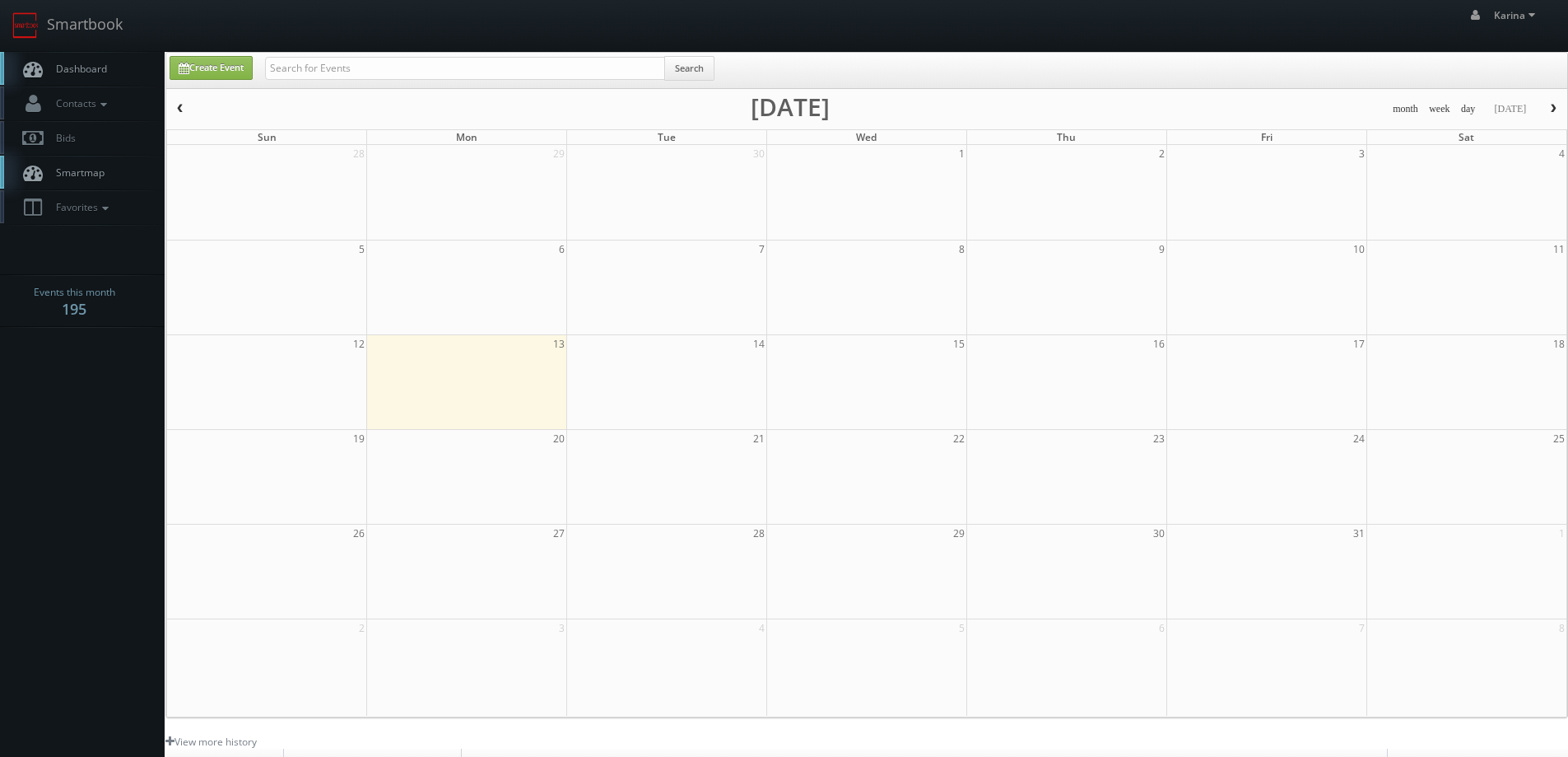
drag, startPoint x: 0, startPoint y: 0, endPoint x: 96, endPoint y: 69, distance: 118.2
click at [96, 69] on span "Dashboard" at bounding box center [77, 68] width 59 height 14
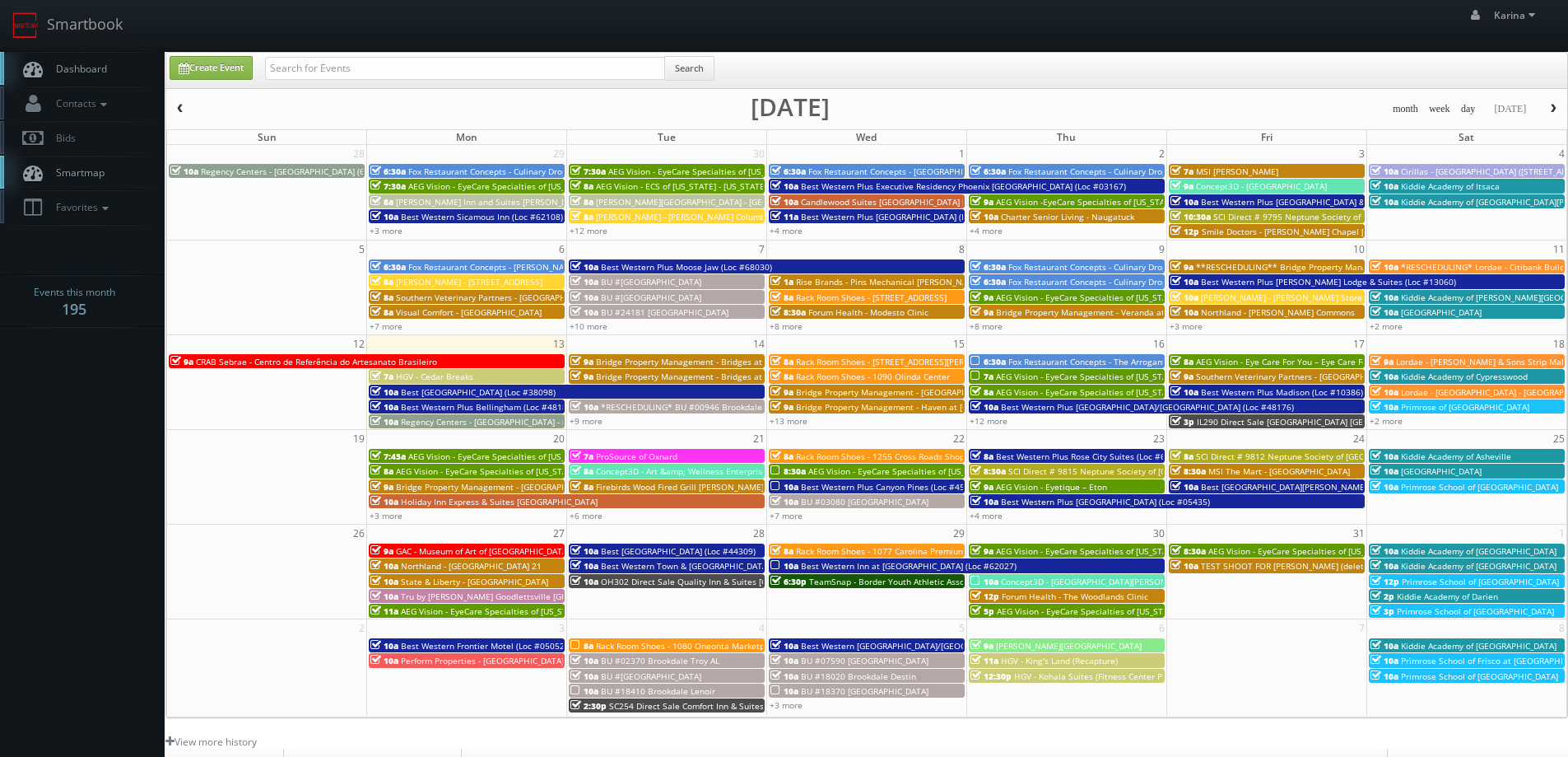
click at [84, 66] on span "Dashboard" at bounding box center [77, 68] width 59 height 14
click at [84, 62] on span "Dashboard" at bounding box center [77, 68] width 59 height 14
click at [69, 66] on span "Dashboard" at bounding box center [77, 68] width 59 height 14
click at [73, 71] on span "Dashboard" at bounding box center [77, 68] width 59 height 14
click at [70, 78] on link "Dashboard" at bounding box center [82, 69] width 165 height 34
